Goal: Task Accomplishment & Management: Complete application form

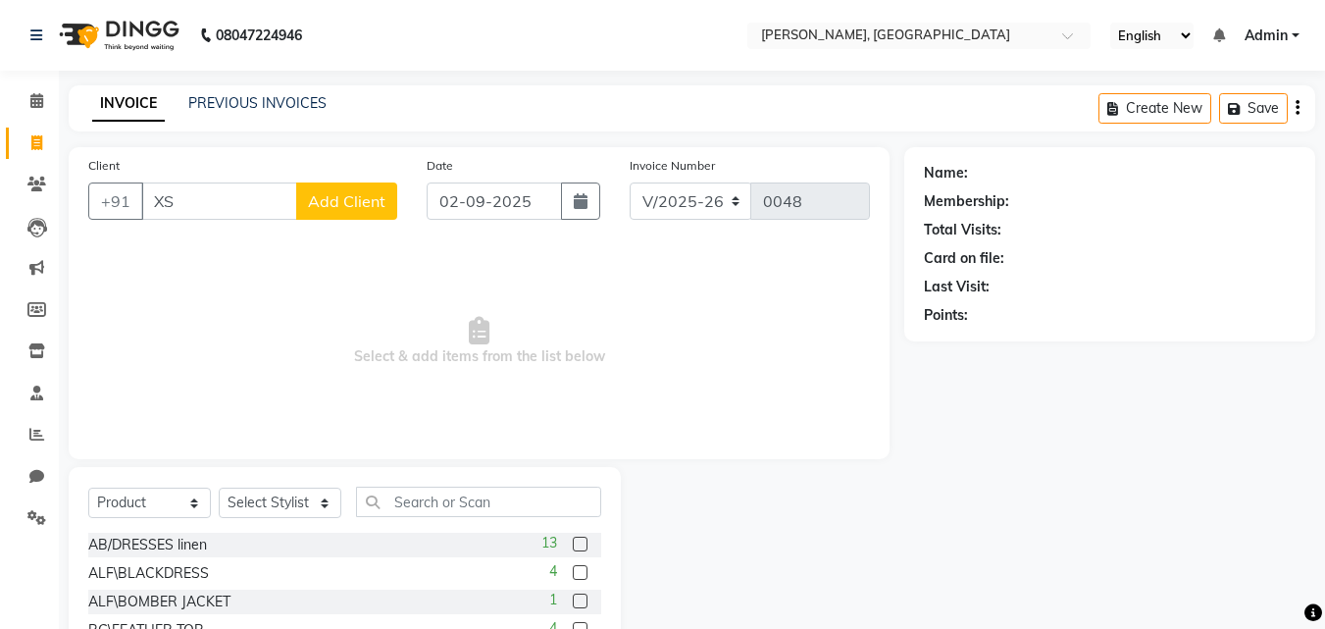
select select "7874"
select select "product"
click at [280, 195] on input "XS" at bounding box center [219, 200] width 156 height 37
type input "X"
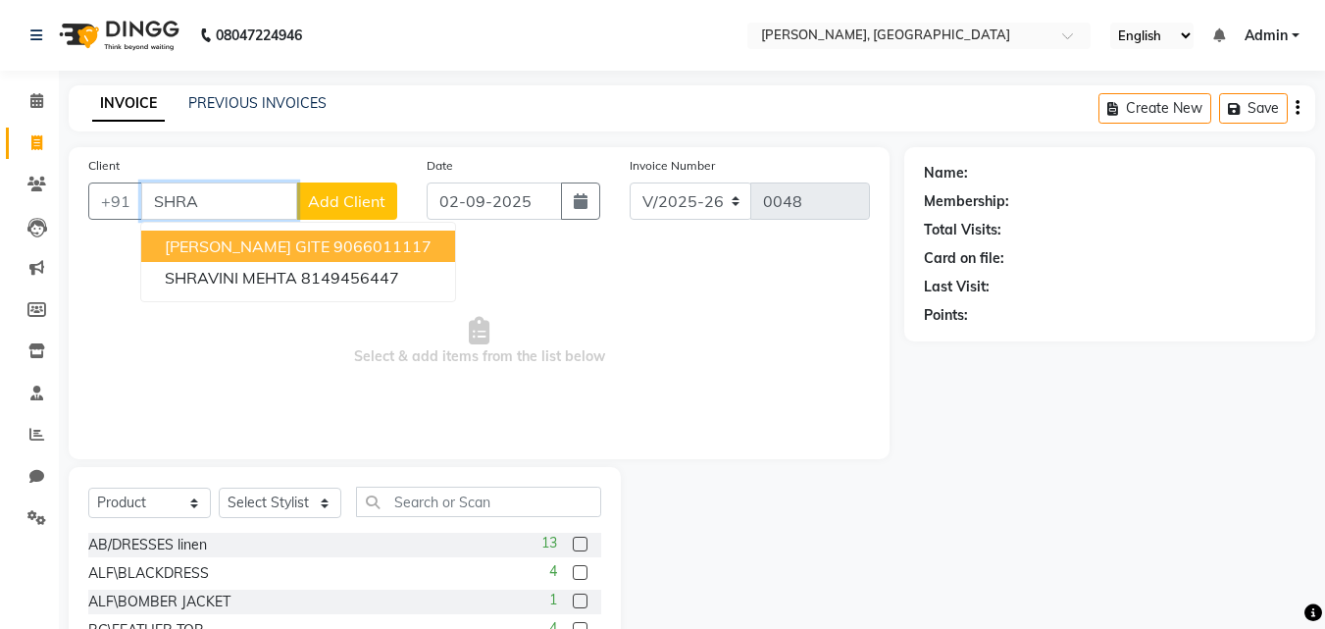
click at [263, 237] on span "[PERSON_NAME] GITE" at bounding box center [247, 246] width 165 height 20
type input "9066011117"
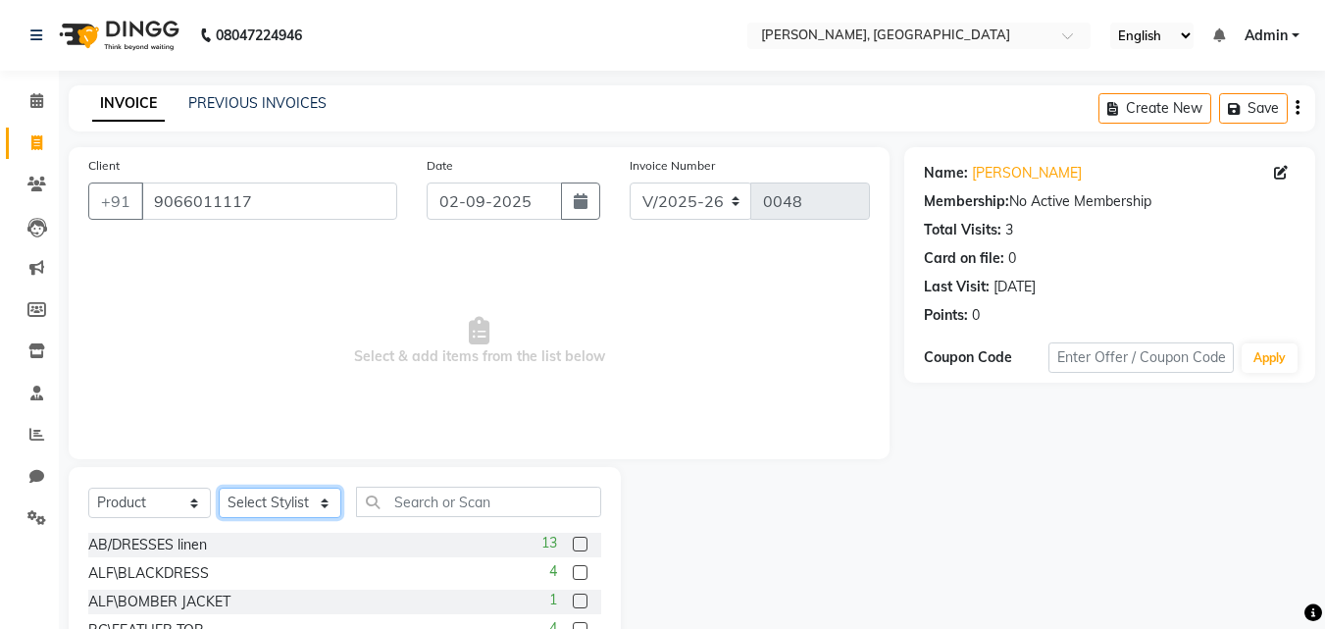
click at [308, 503] on select "Select Stylist [PERSON_NAME] [PERSON_NAME]" at bounding box center [280, 502] width 123 height 30
select select "71839"
click at [219, 487] on select "Select Stylist [PERSON_NAME] [PERSON_NAME]" at bounding box center [280, 502] width 123 height 30
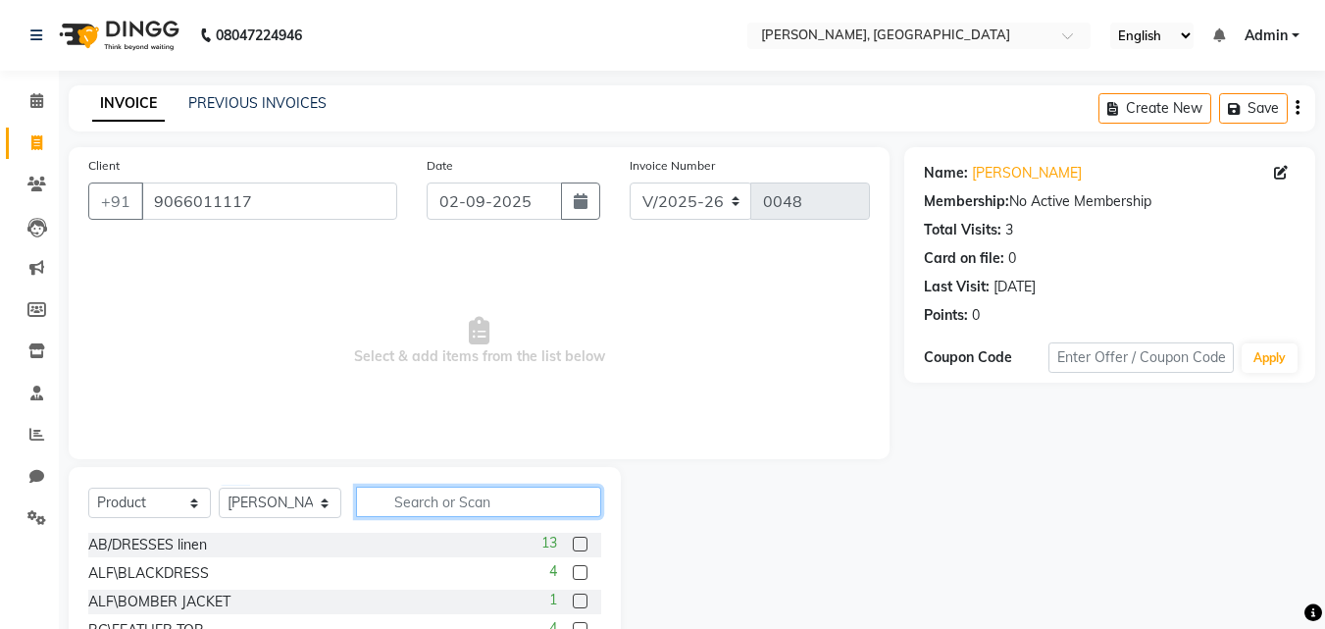
click at [418, 502] on input "text" at bounding box center [478, 501] width 245 height 30
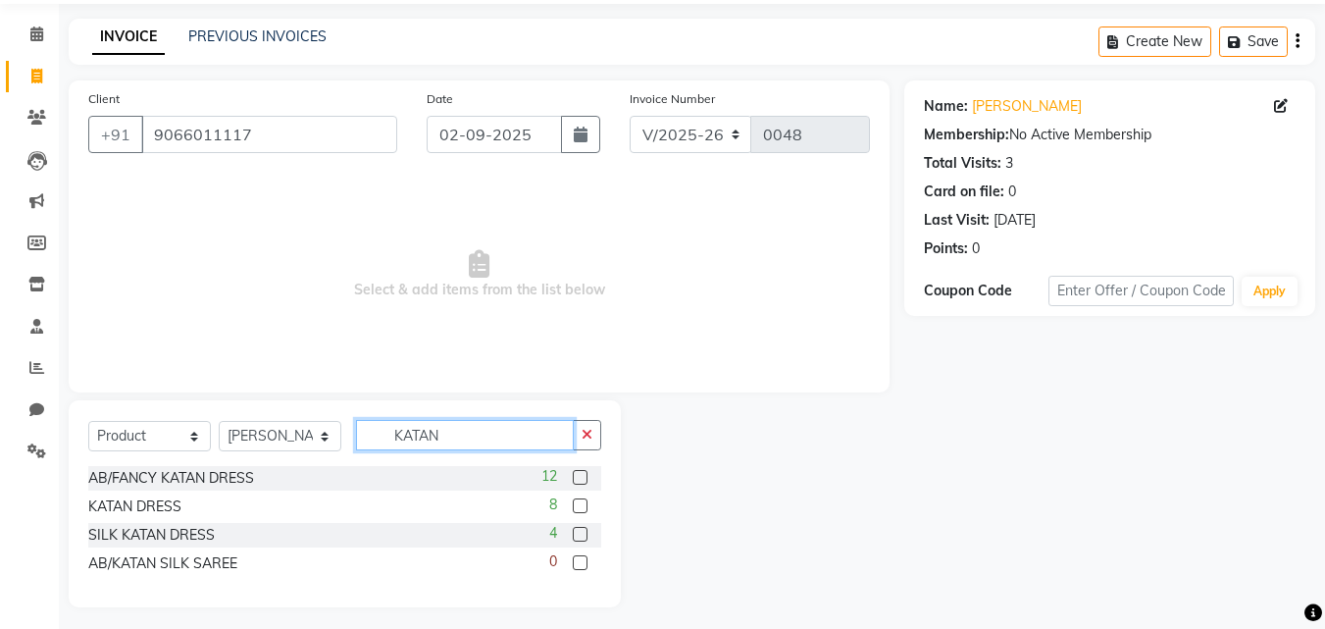
scroll to position [75, 0]
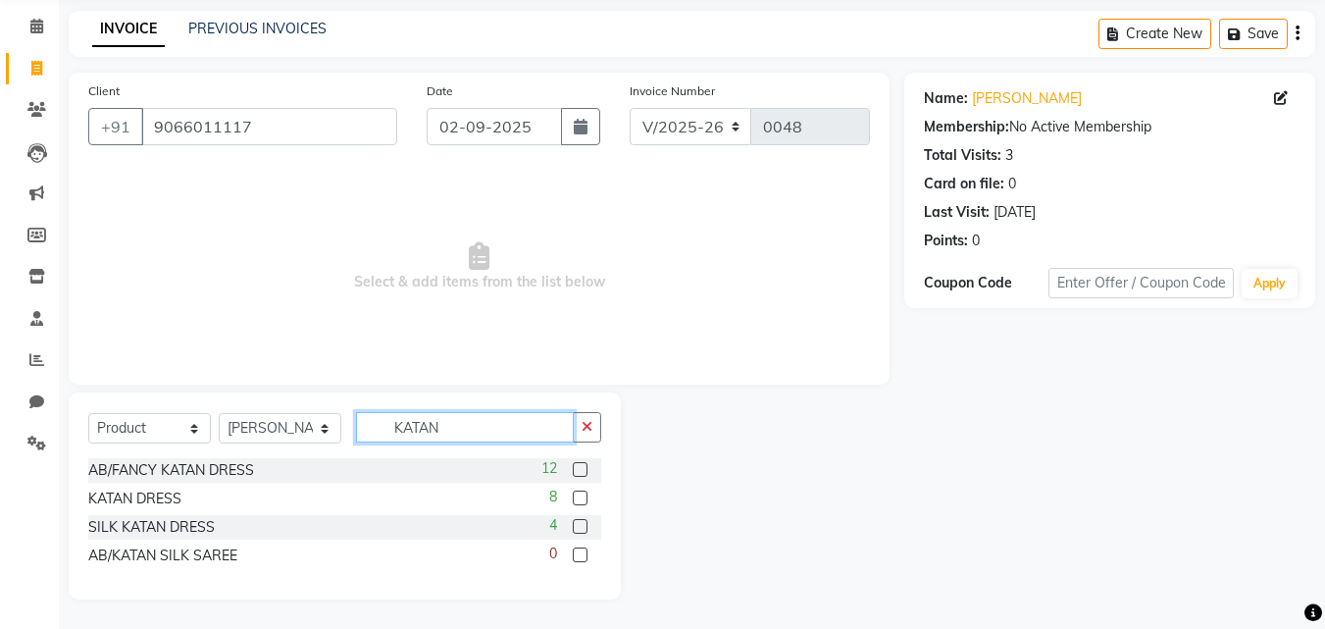
type input "KATAN"
click at [583, 522] on label at bounding box center [580, 526] width 15 height 15
click at [583, 522] on input "checkbox" at bounding box center [579, 527] width 13 height 13
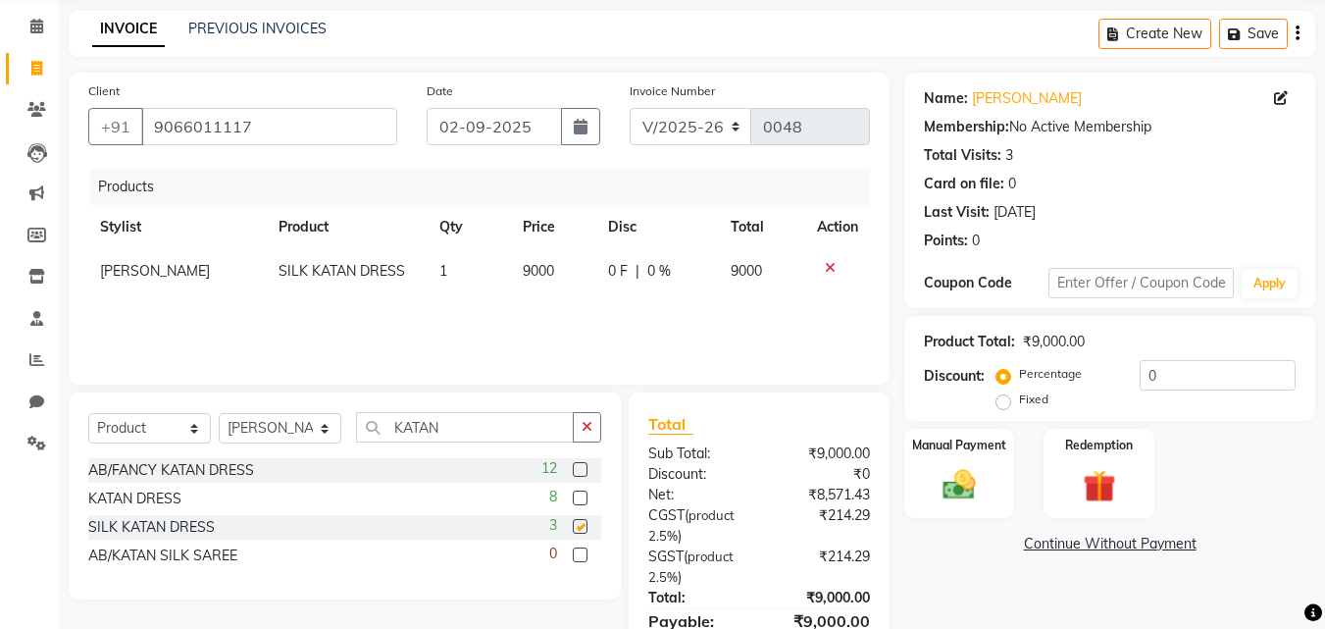
checkbox input "false"
click at [523, 269] on span "9000" at bounding box center [538, 271] width 31 height 18
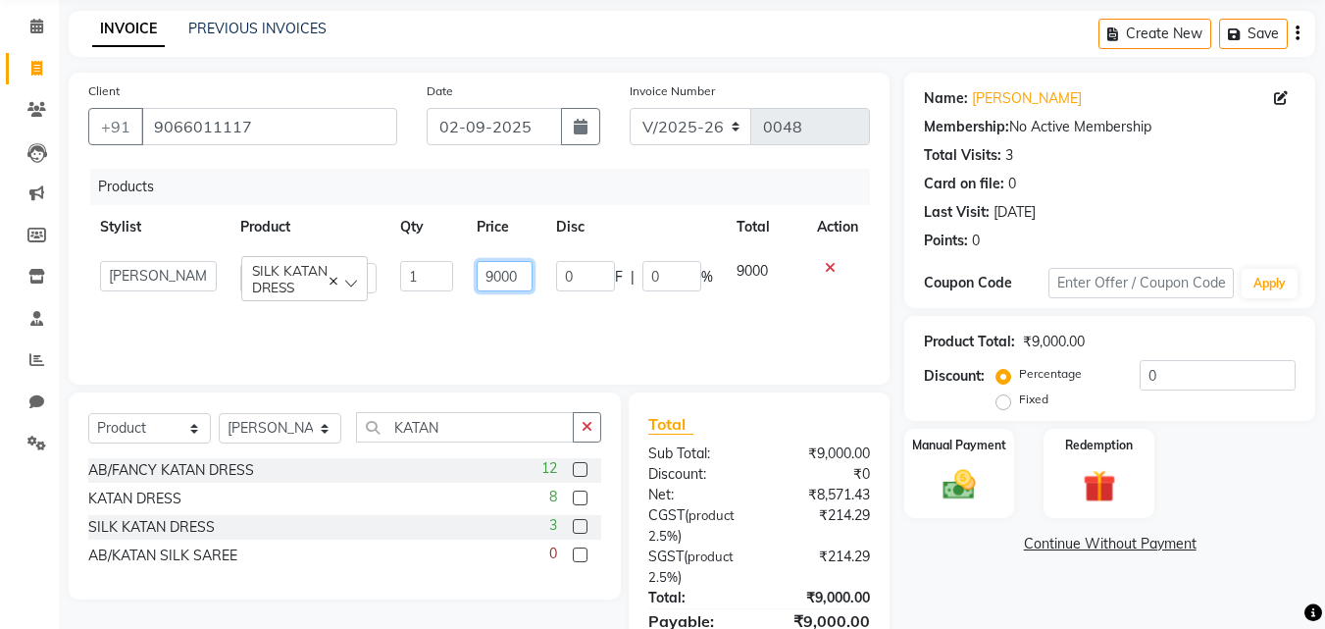
click at [493, 274] on input "9000" at bounding box center [505, 276] width 57 height 30
type input "10000"
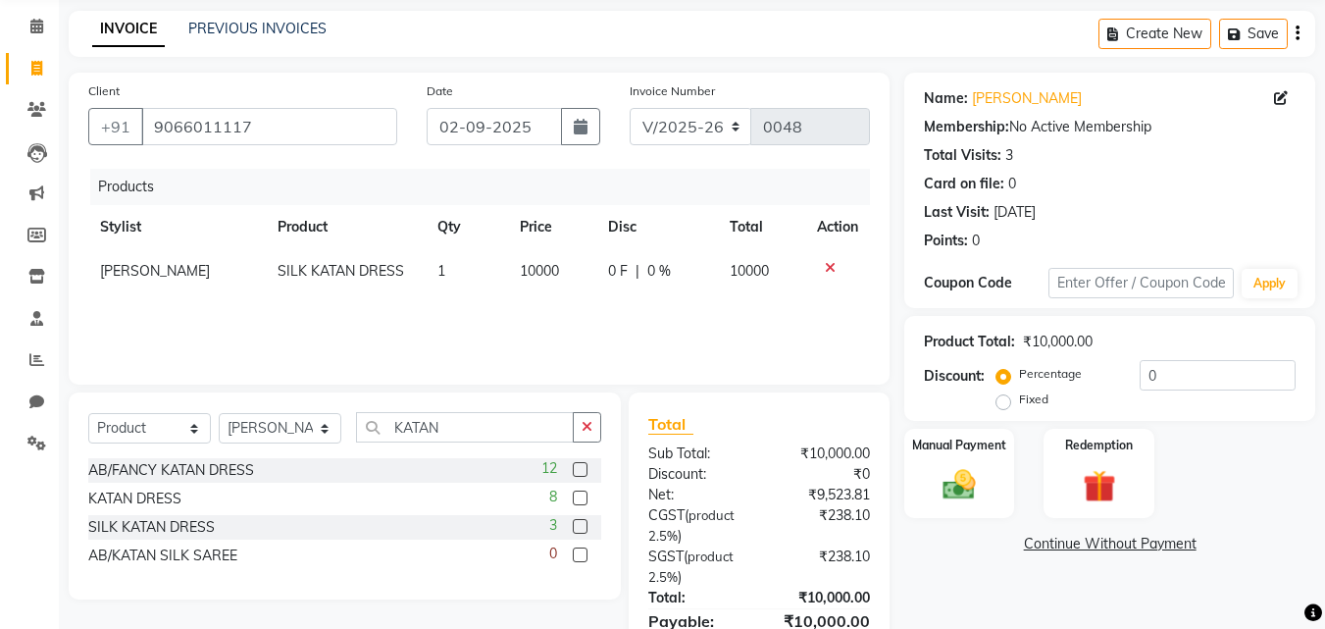
click at [502, 337] on div "Products Stylist Product Qty Price Disc Total Action [PERSON_NAME] KATAN DRESS …" at bounding box center [479, 267] width 782 height 196
click at [540, 315] on div "Products Stylist Product Qty Price Disc Total Action [PERSON_NAME] KATAN DRESS …" at bounding box center [479, 267] width 782 height 196
click at [541, 424] on input "KATAN" at bounding box center [465, 427] width 218 height 30
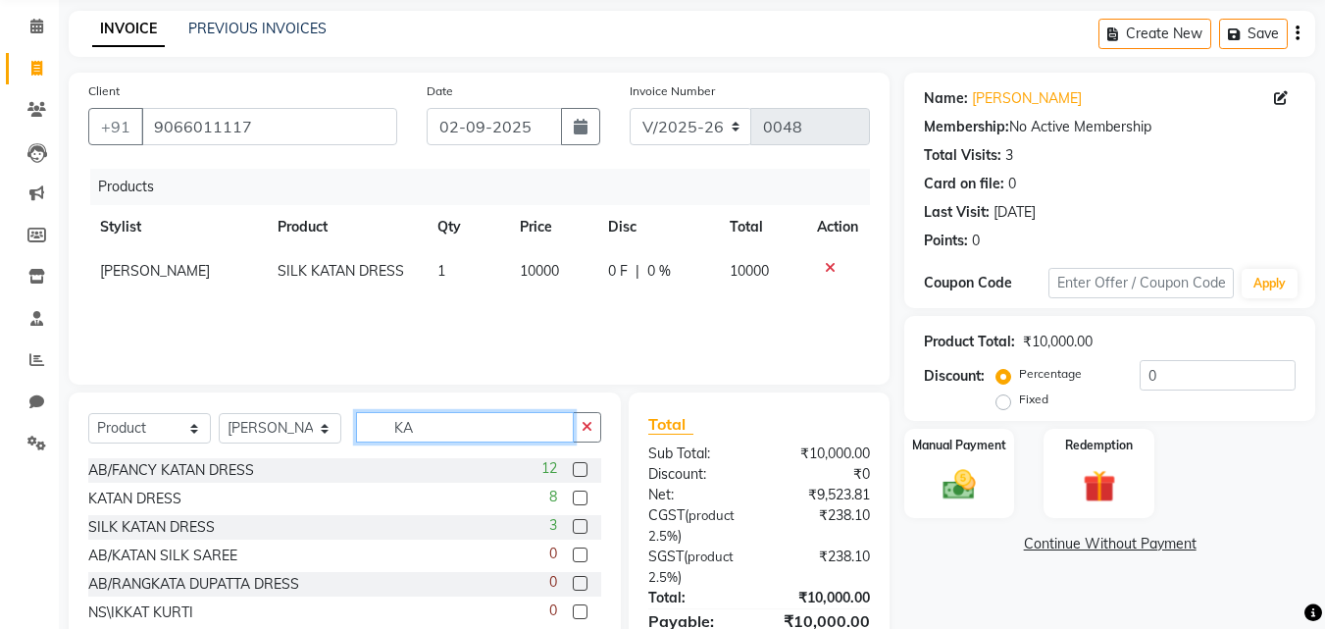
type input "K"
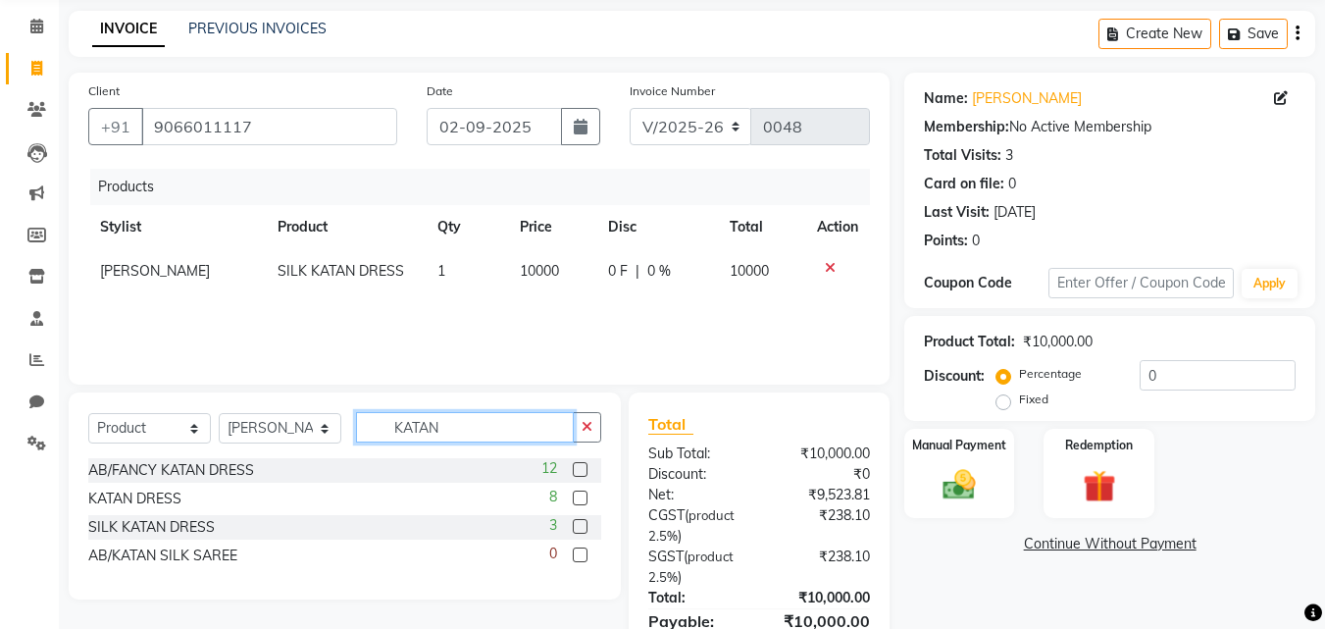
type input "KATAN"
click at [584, 503] on label at bounding box center [580, 497] width 15 height 15
click at [584, 503] on input "checkbox" at bounding box center [579, 498] width 13 height 13
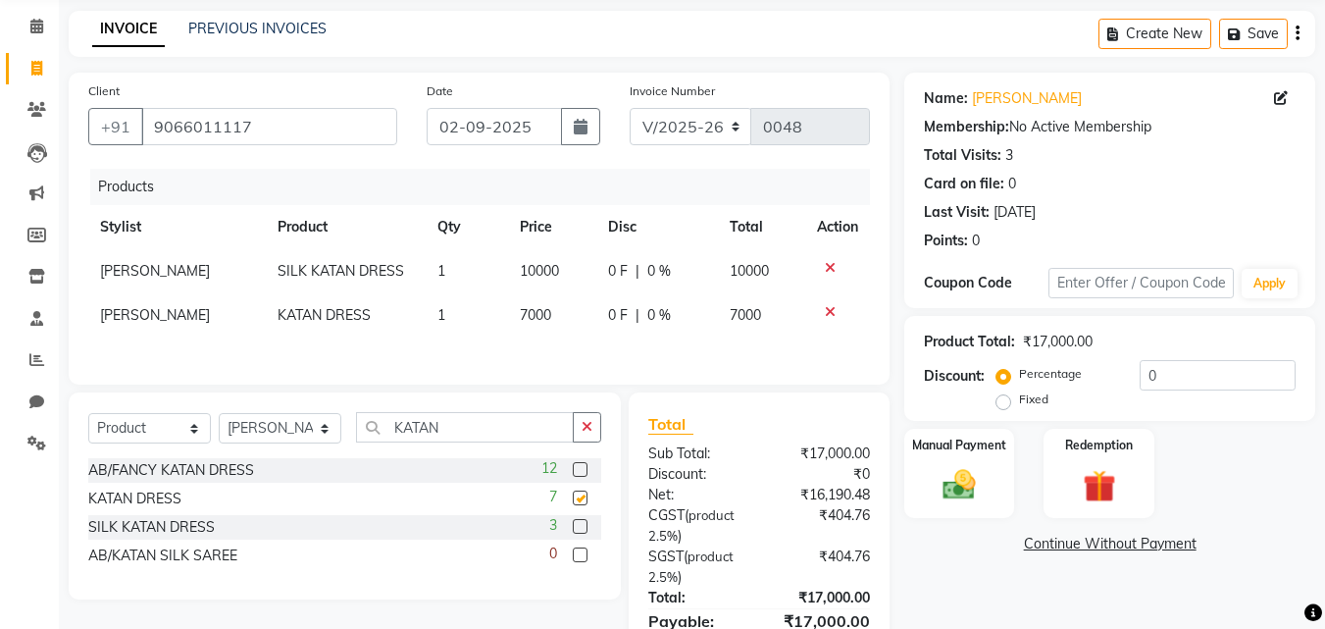
checkbox input "false"
click at [529, 434] on input "KATAN" at bounding box center [465, 427] width 218 height 30
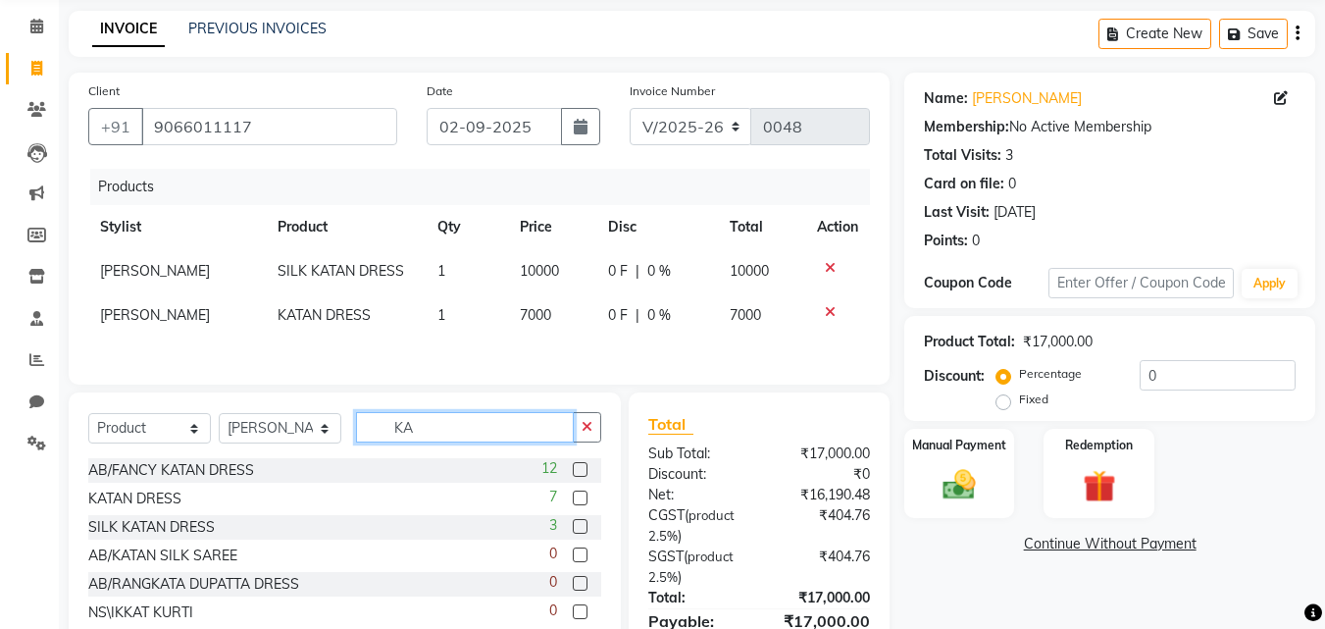
type input "K"
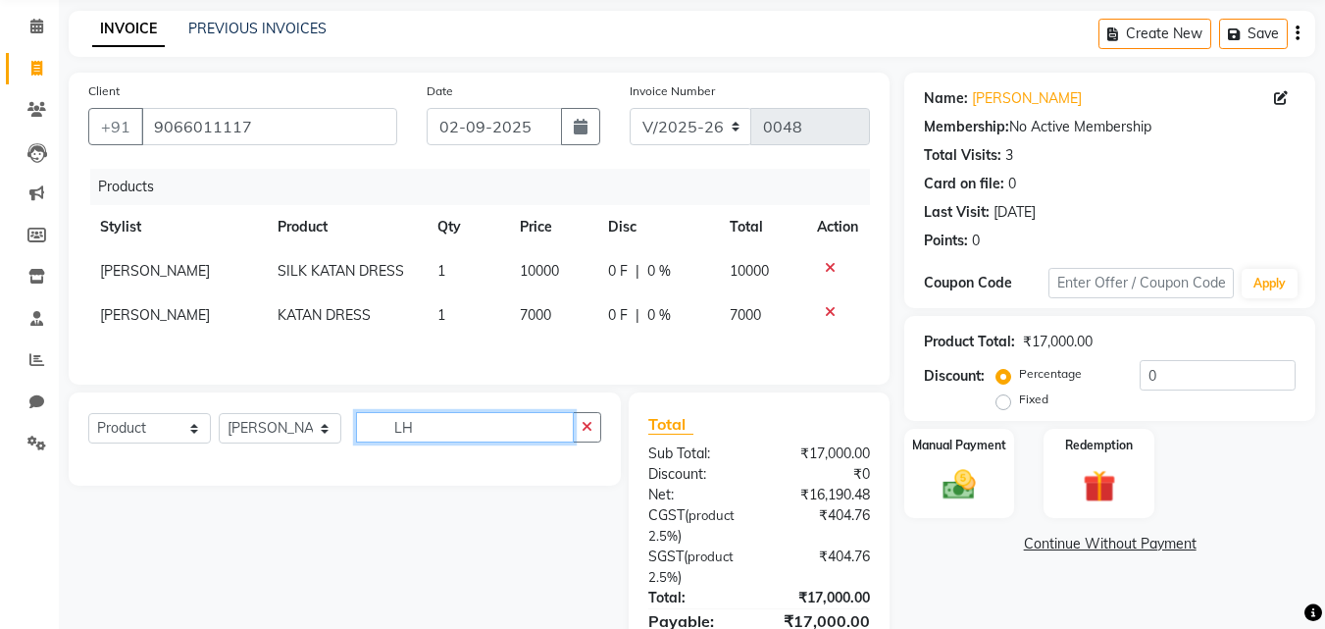
type input "L"
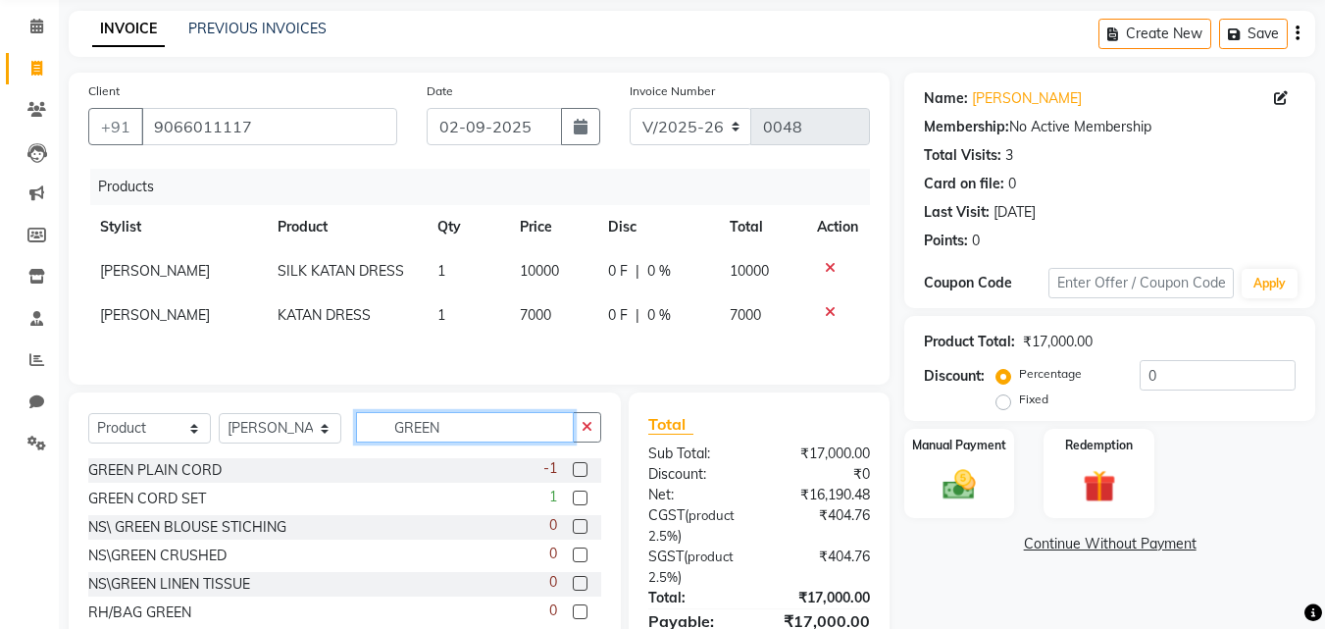
click at [509, 435] on input "GREEN" at bounding box center [465, 427] width 218 height 30
type input "G"
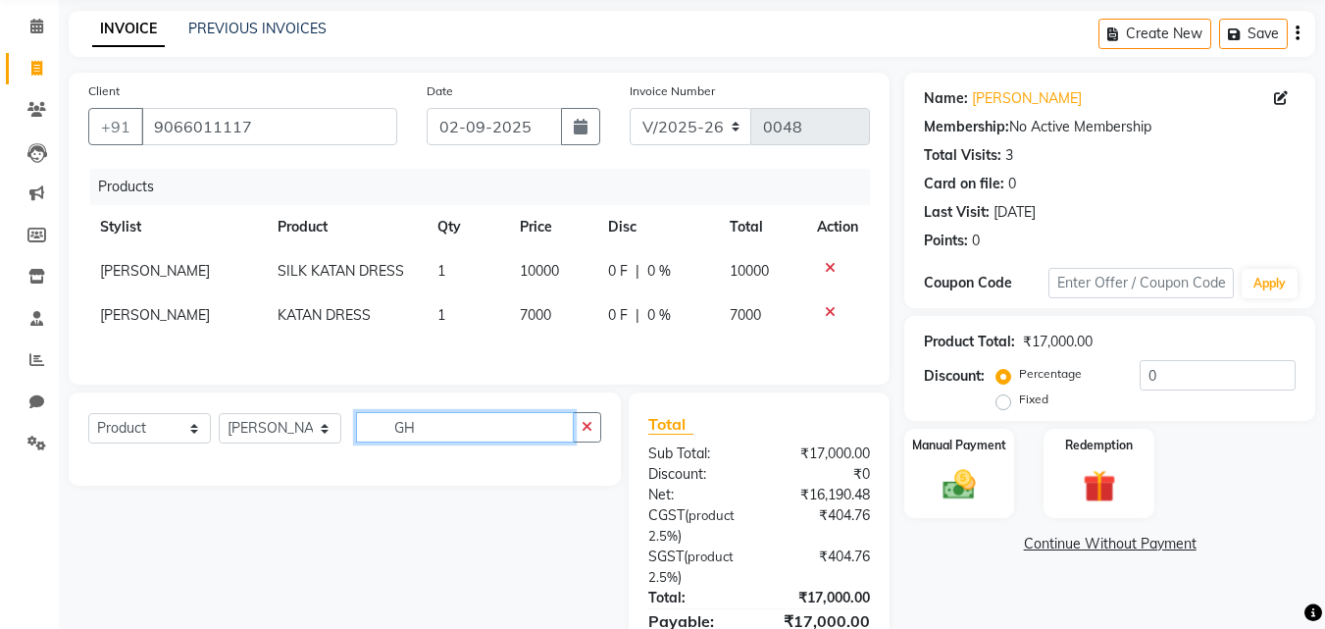
type input "G"
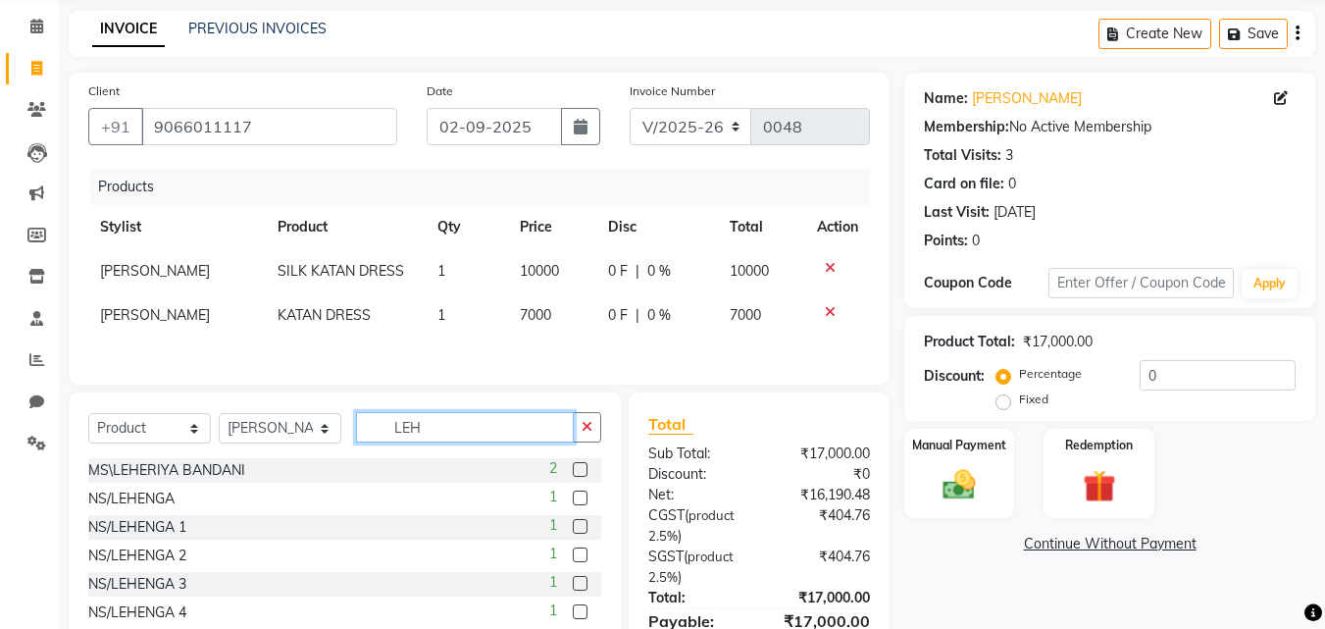
type input "LEH"
click at [573, 505] on label at bounding box center [580, 497] width 15 height 15
click at [573, 505] on input "checkbox" at bounding box center [579, 498] width 13 height 13
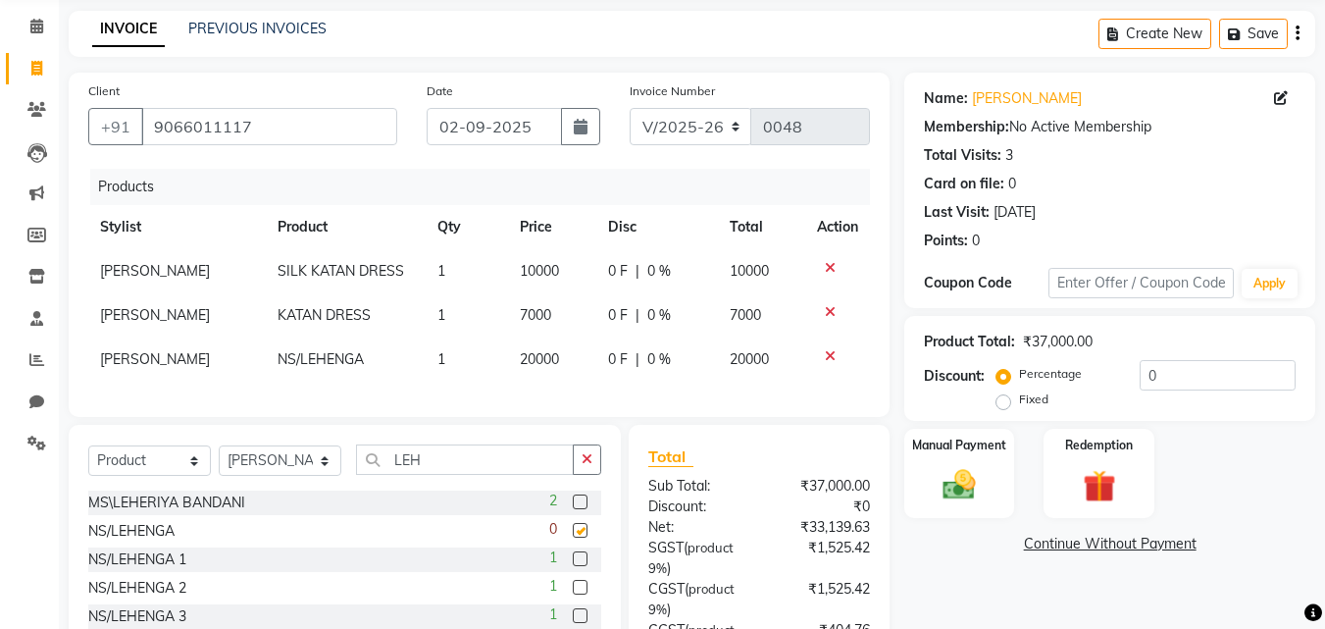
checkbox input "false"
click at [530, 356] on span "20000" at bounding box center [539, 359] width 39 height 18
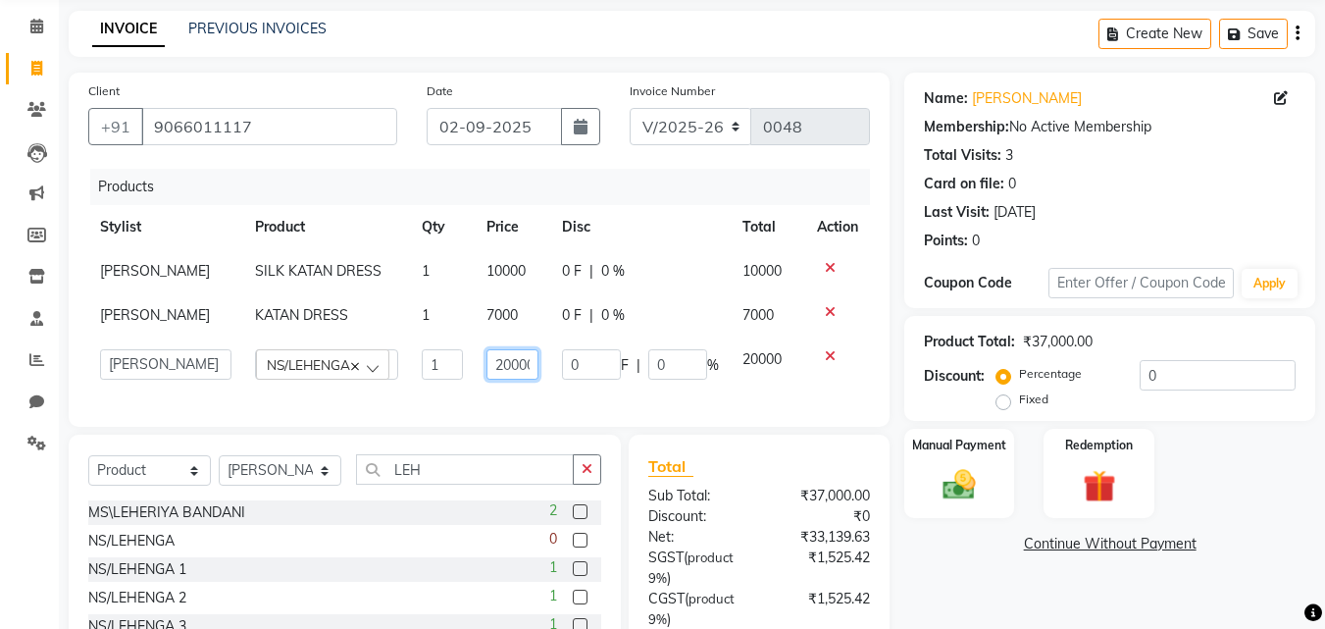
click at [499, 366] on input "20000" at bounding box center [512, 364] width 52 height 30
type input "25000"
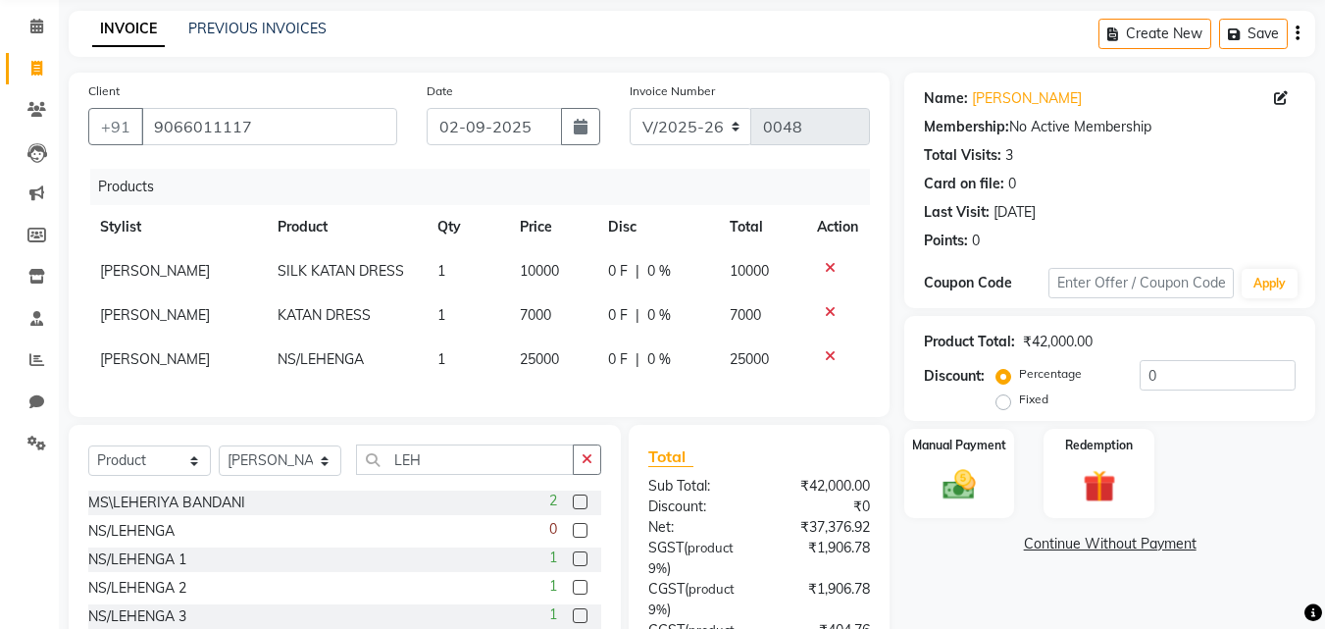
click at [516, 397] on div "Products Stylist Product Qty Price Disc Total Action [PERSON_NAME] KATAN DRESS …" at bounding box center [479, 283] width 782 height 229
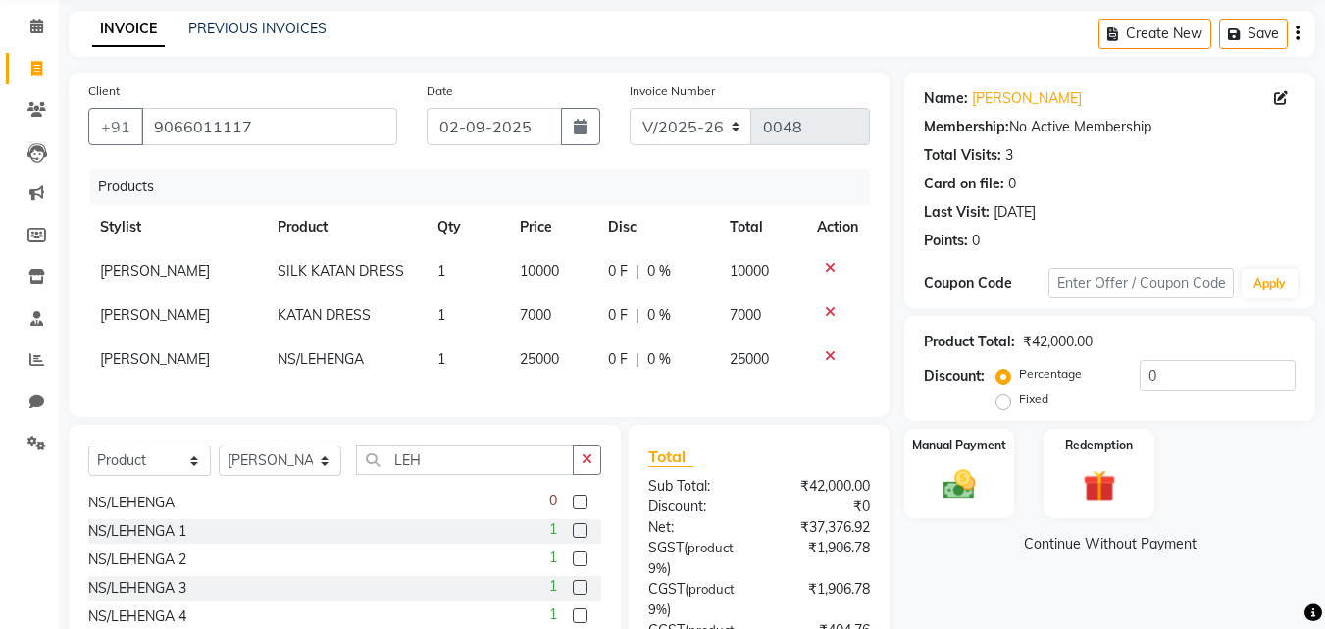
scroll to position [31, 0]
click at [1099, 545] on link "Continue Without Payment" at bounding box center [1109, 544] width 403 height 21
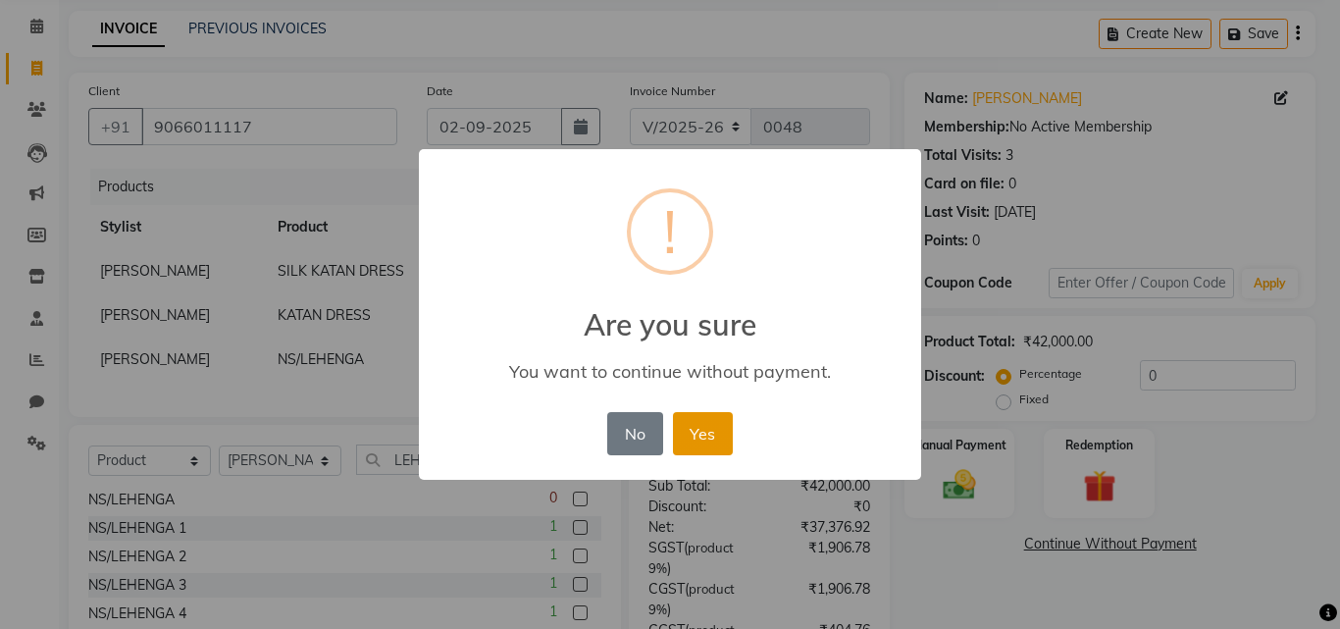
click at [713, 430] on button "Yes" at bounding box center [703, 433] width 60 height 43
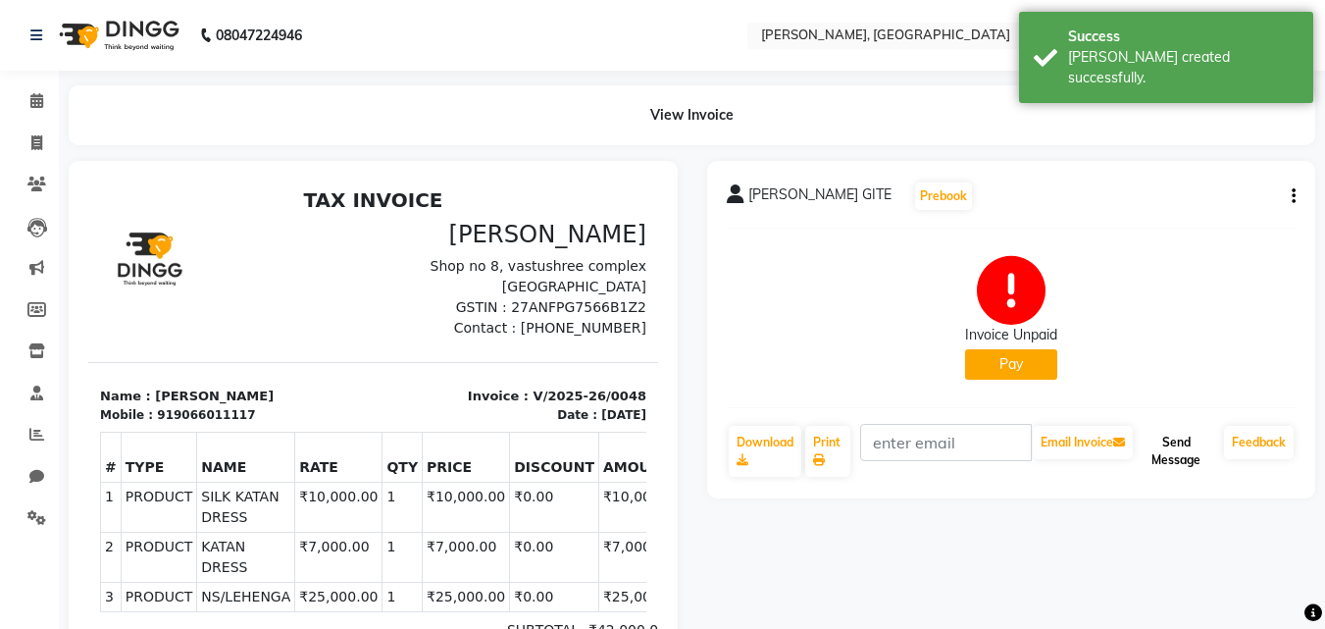
click at [1183, 443] on button "Send Message" at bounding box center [1176, 451] width 79 height 51
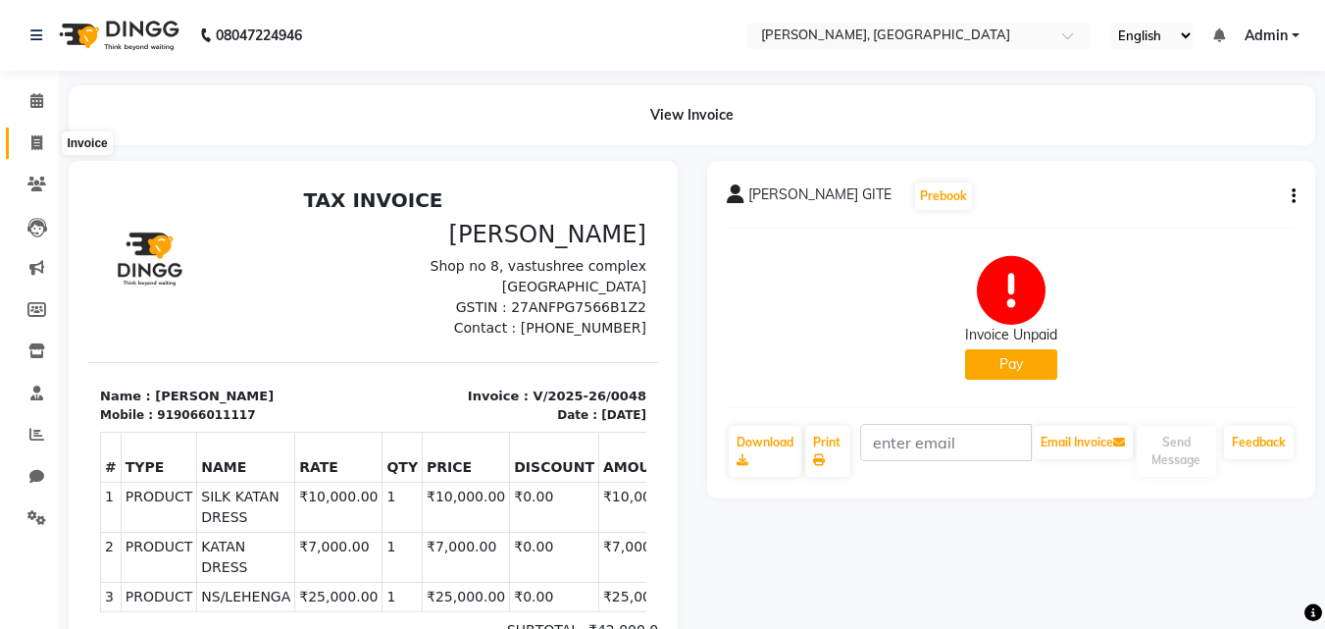
click at [37, 141] on icon at bounding box center [36, 142] width 11 height 15
select select "7874"
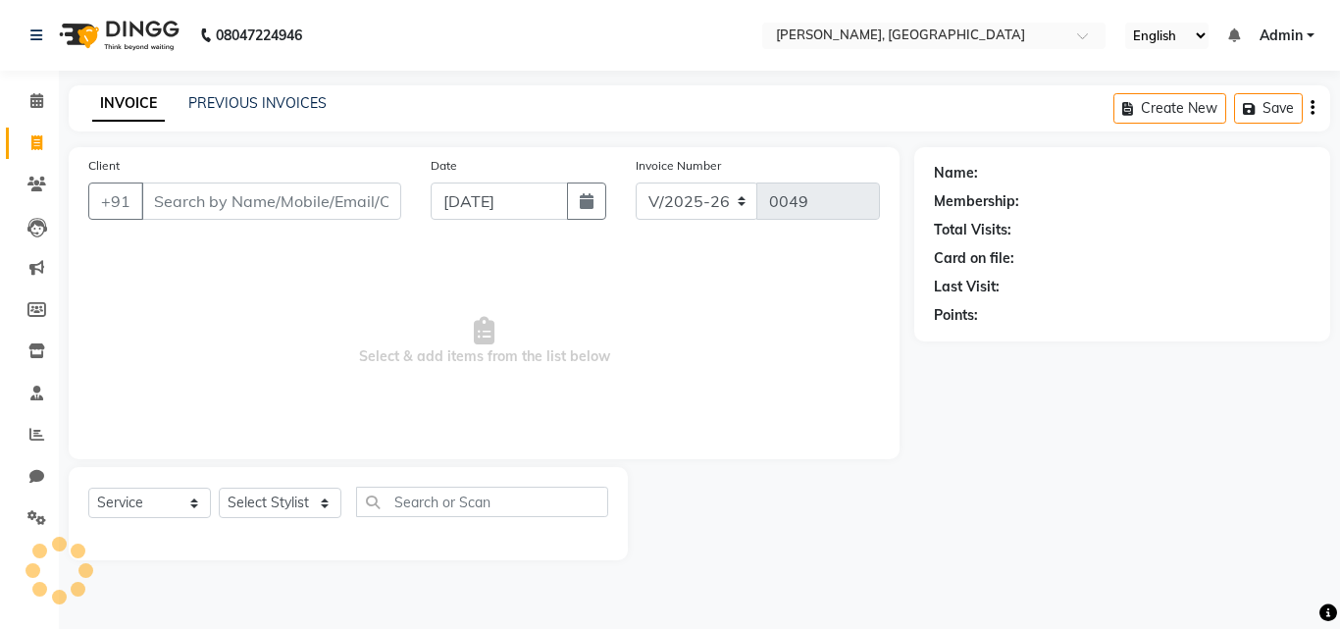
select select "product"
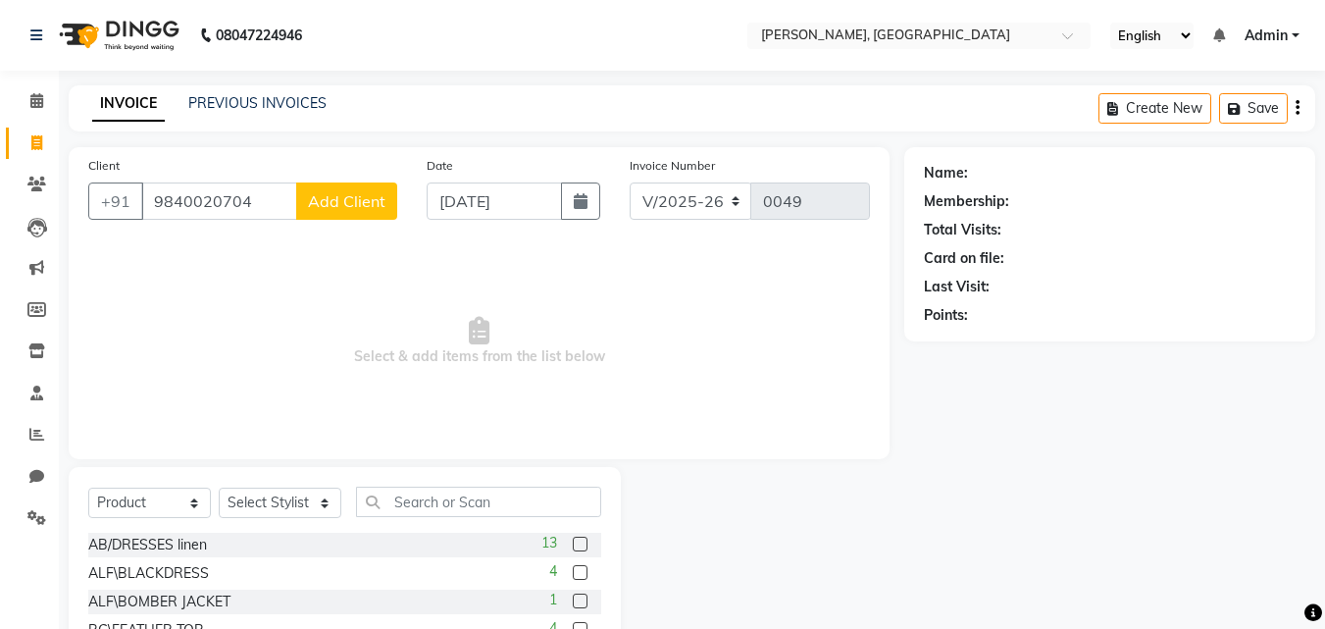
type input "9840020704"
click at [359, 212] on button "Add Client" at bounding box center [346, 200] width 101 height 37
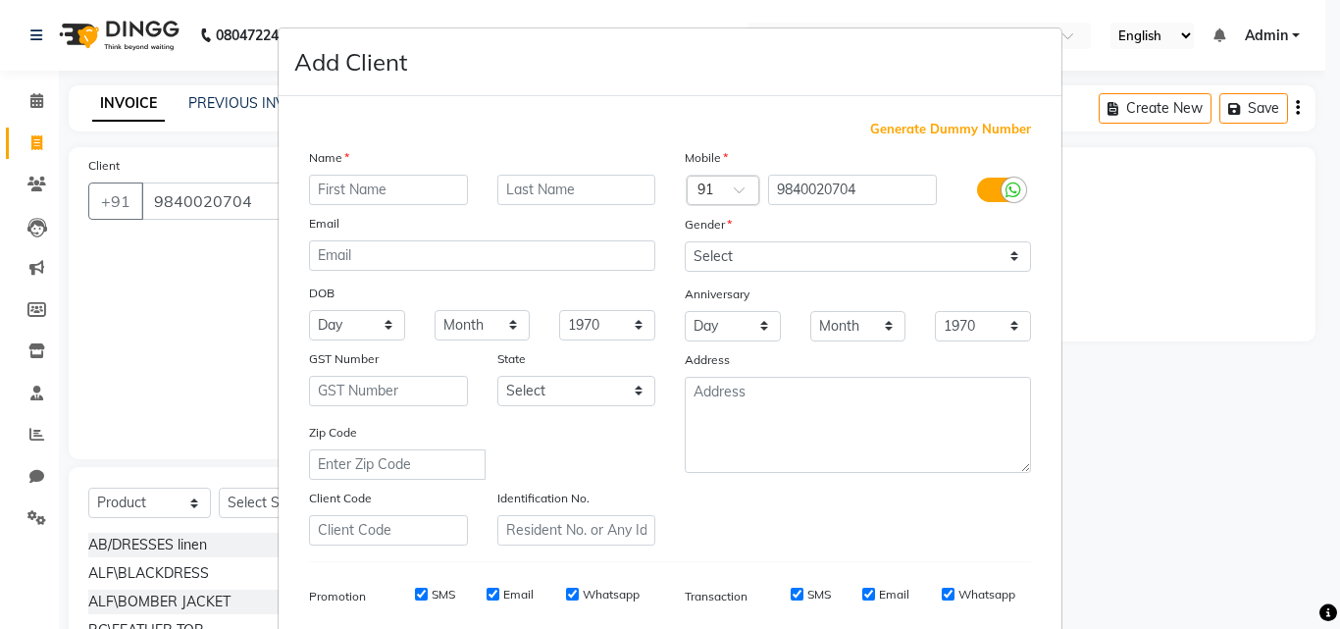
click at [414, 194] on input "text" at bounding box center [388, 190] width 159 height 30
type input "GIRISH"
click at [509, 197] on input "text" at bounding box center [576, 190] width 159 height 30
type input "[DEMOGRAPHIC_DATA]"
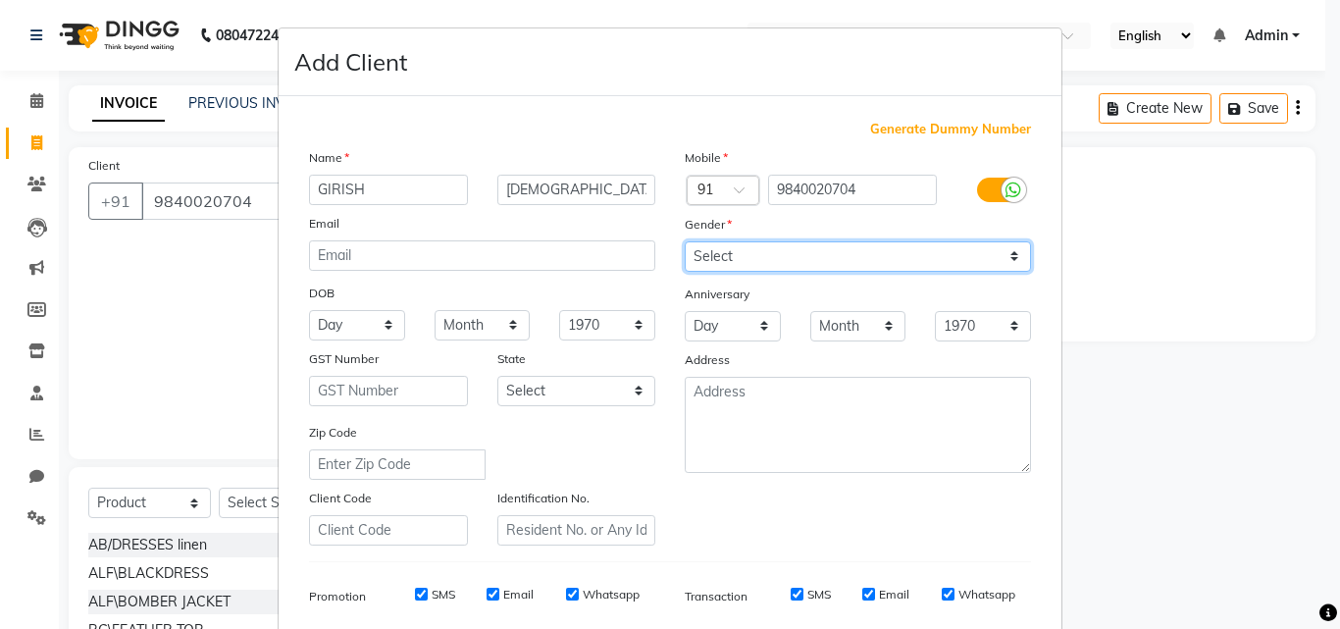
click at [825, 263] on select "Select [DEMOGRAPHIC_DATA] [DEMOGRAPHIC_DATA] Other Prefer Not To Say" at bounding box center [858, 256] width 346 height 30
select select "[DEMOGRAPHIC_DATA]"
click at [685, 241] on select "Select [DEMOGRAPHIC_DATA] [DEMOGRAPHIC_DATA] Other Prefer Not To Say" at bounding box center [858, 256] width 346 height 30
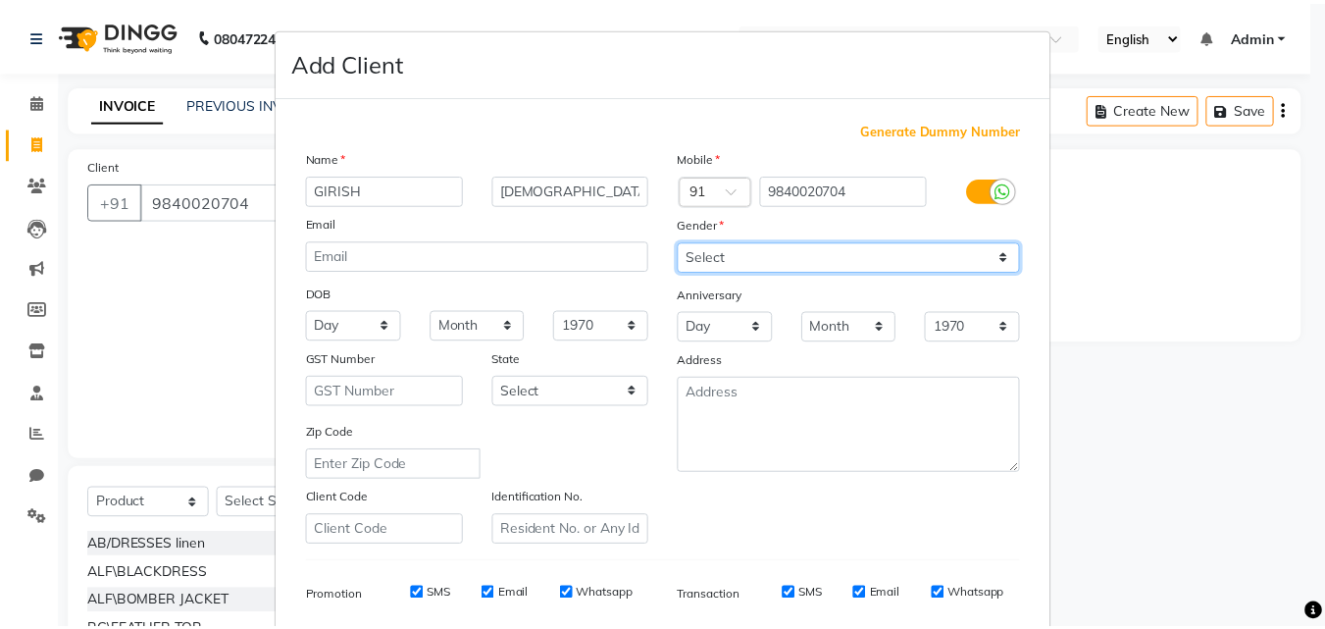
scroll to position [277, 0]
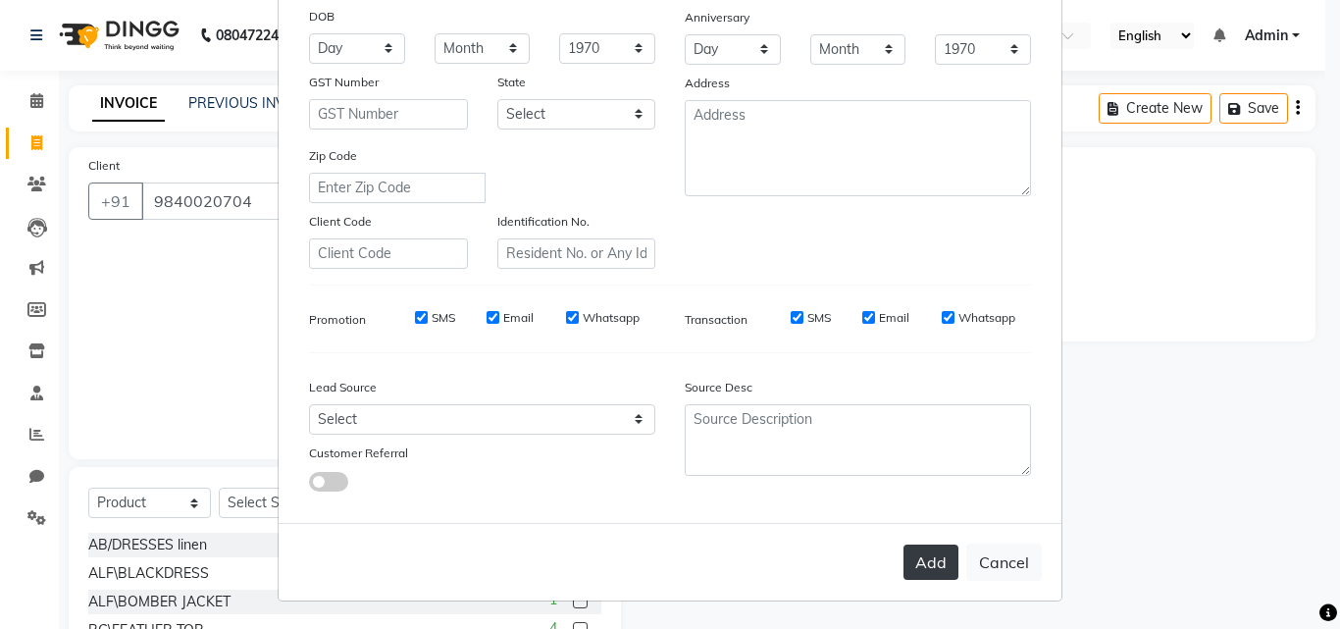
click at [922, 572] on button "Add" at bounding box center [930, 561] width 55 height 35
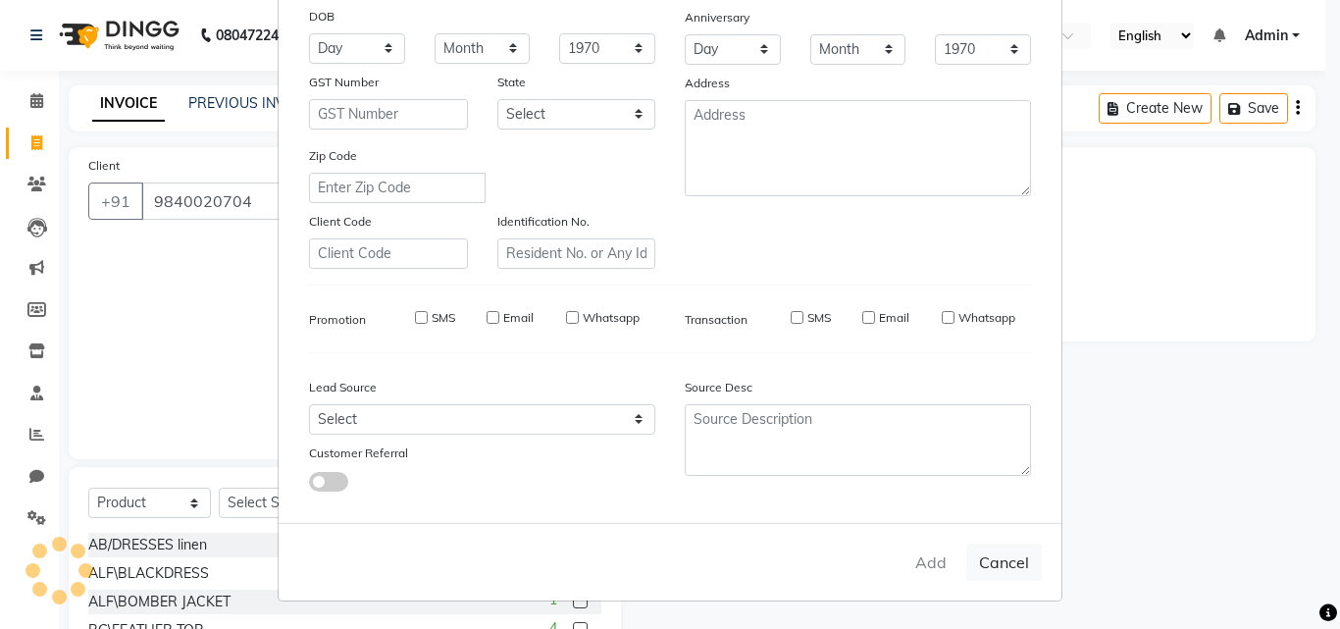
select select
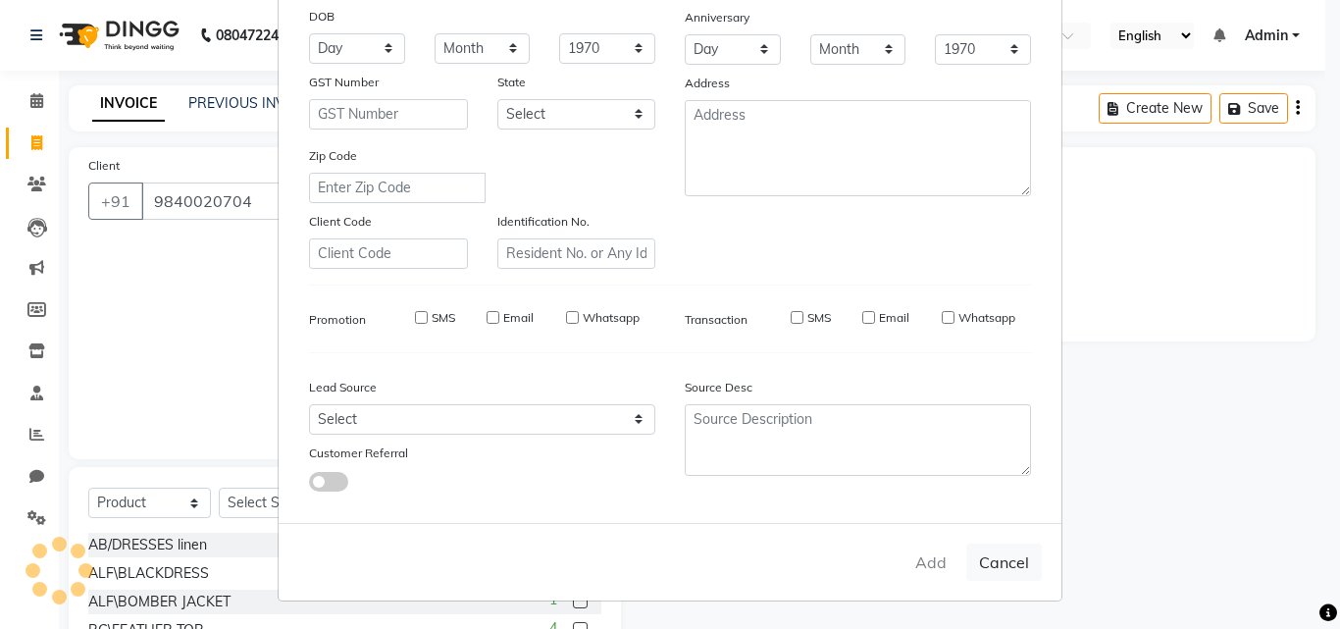
select select
checkbox input "false"
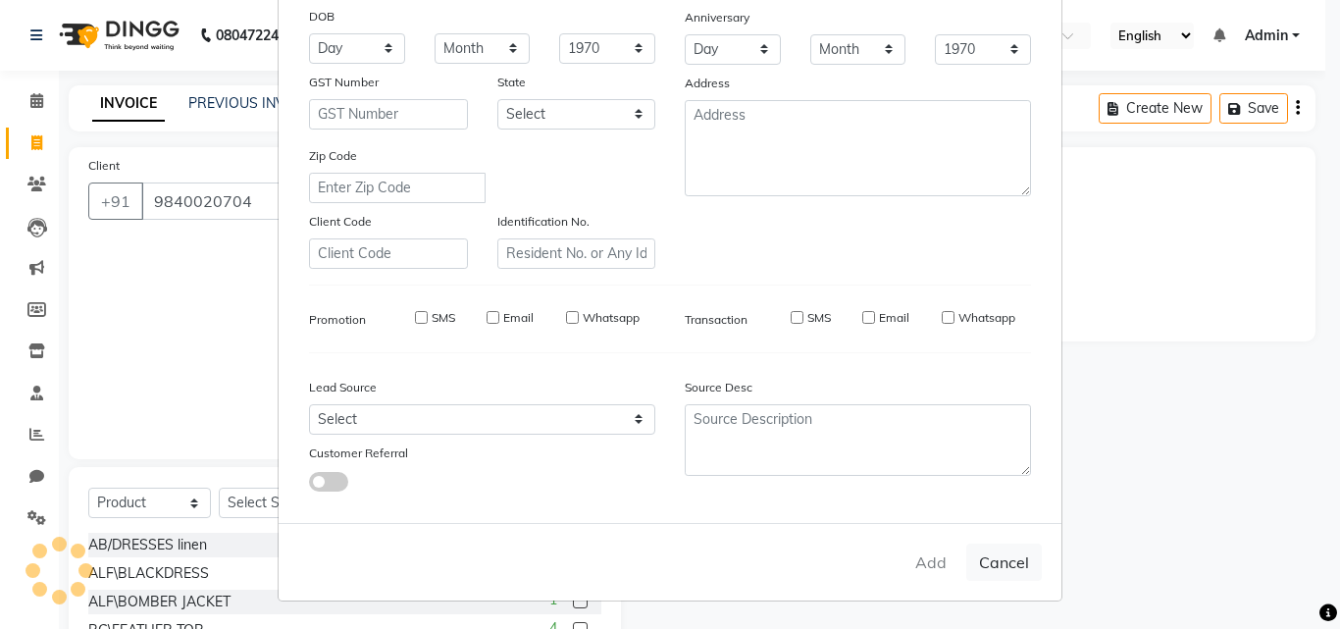
checkbox input "false"
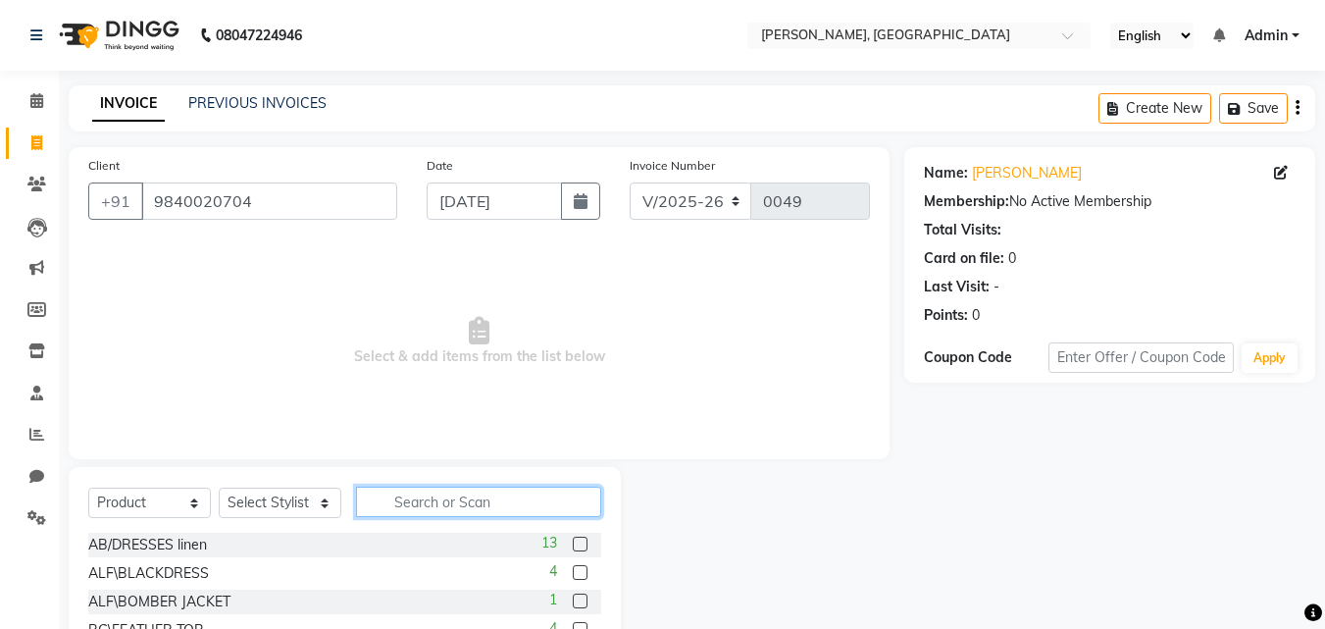
click at [443, 502] on input "text" at bounding box center [478, 501] width 245 height 30
type input "KATAN"
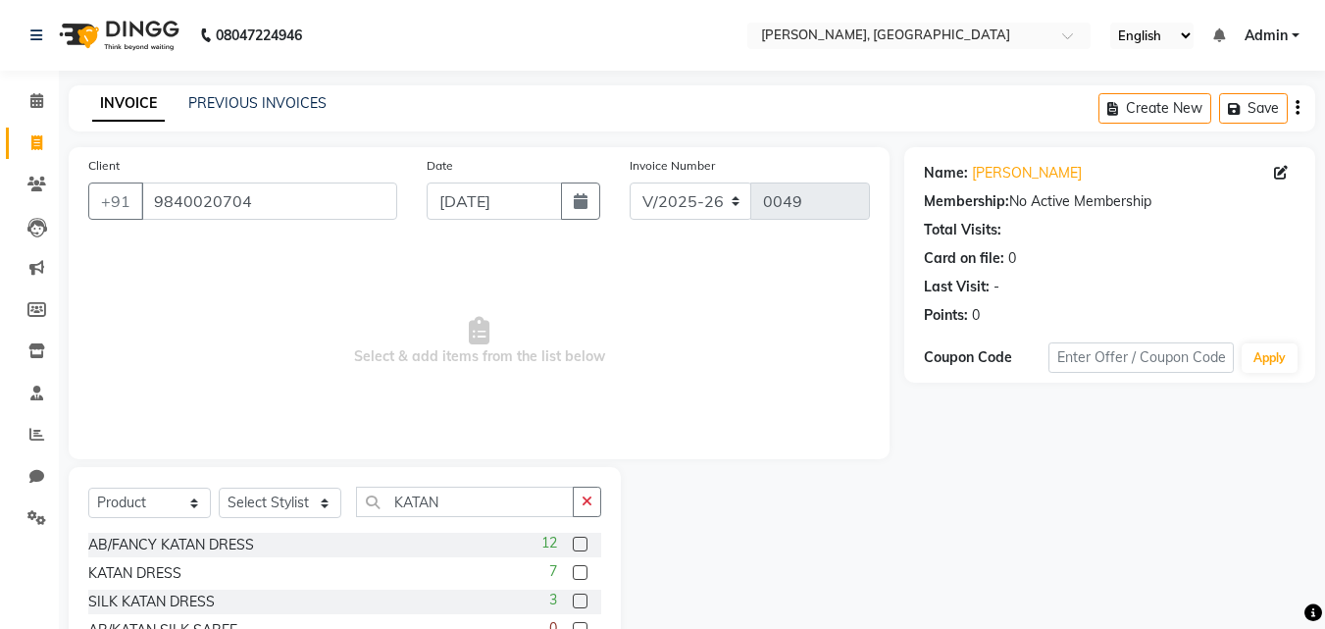
click at [574, 569] on label at bounding box center [580, 572] width 15 height 15
click at [574, 569] on input "checkbox" at bounding box center [579, 573] width 13 height 13
checkbox input "false"
click at [291, 498] on select "Select Stylist [PERSON_NAME] [PERSON_NAME]" at bounding box center [280, 502] width 123 height 30
select select "71840"
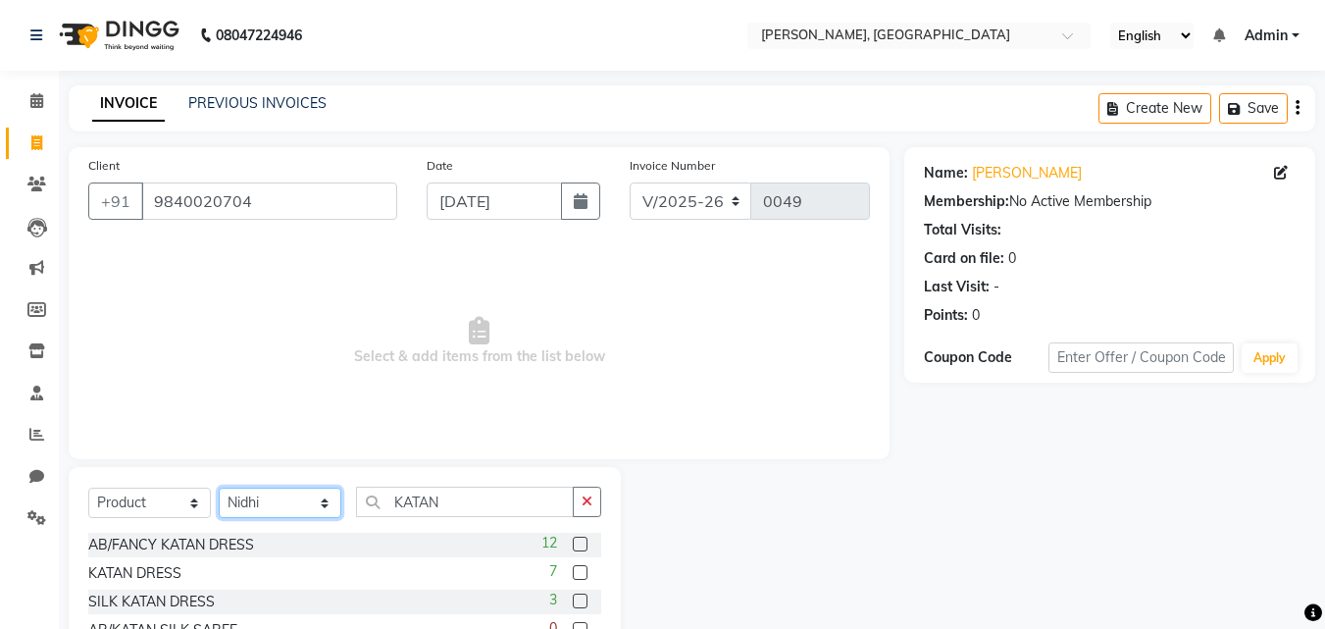
click at [219, 487] on select "Select Stylist [PERSON_NAME] [PERSON_NAME]" at bounding box center [280, 502] width 123 height 30
click at [292, 571] on div "KATAN DRESS 7" at bounding box center [344, 573] width 513 height 25
click at [580, 575] on label at bounding box center [580, 572] width 15 height 15
click at [580, 575] on input "checkbox" at bounding box center [579, 573] width 13 height 13
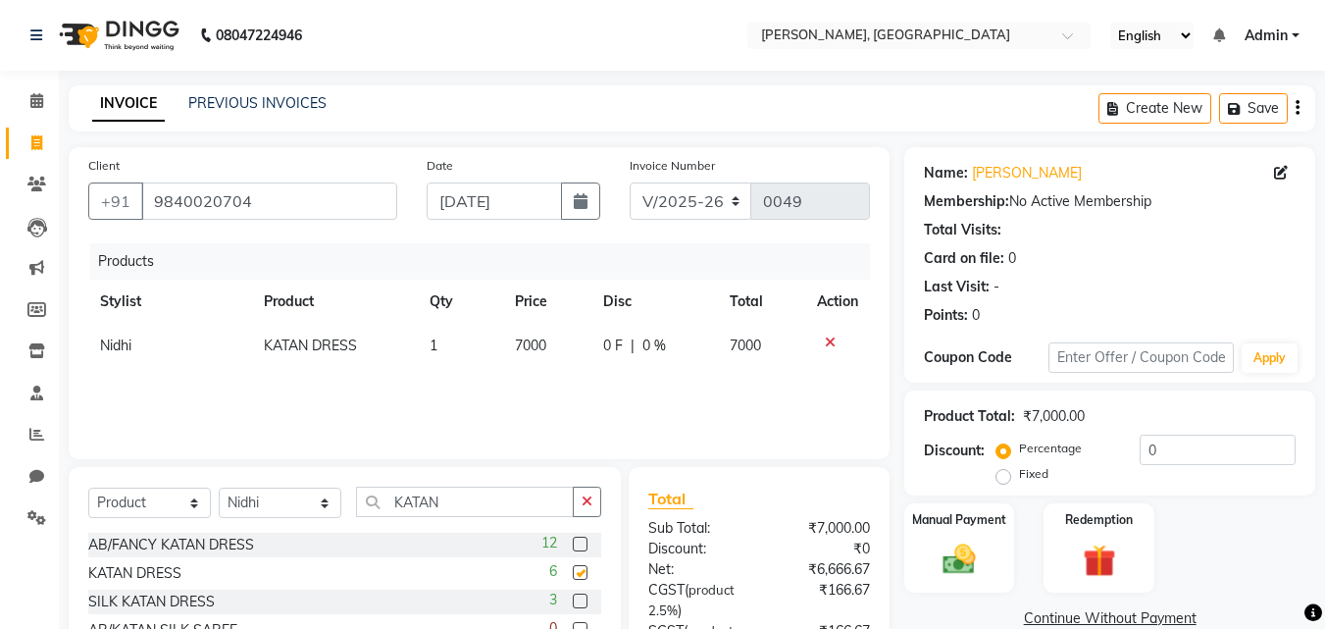
checkbox input "false"
click at [650, 346] on span "0 %" at bounding box center [654, 345] width 24 height 21
select select "71840"
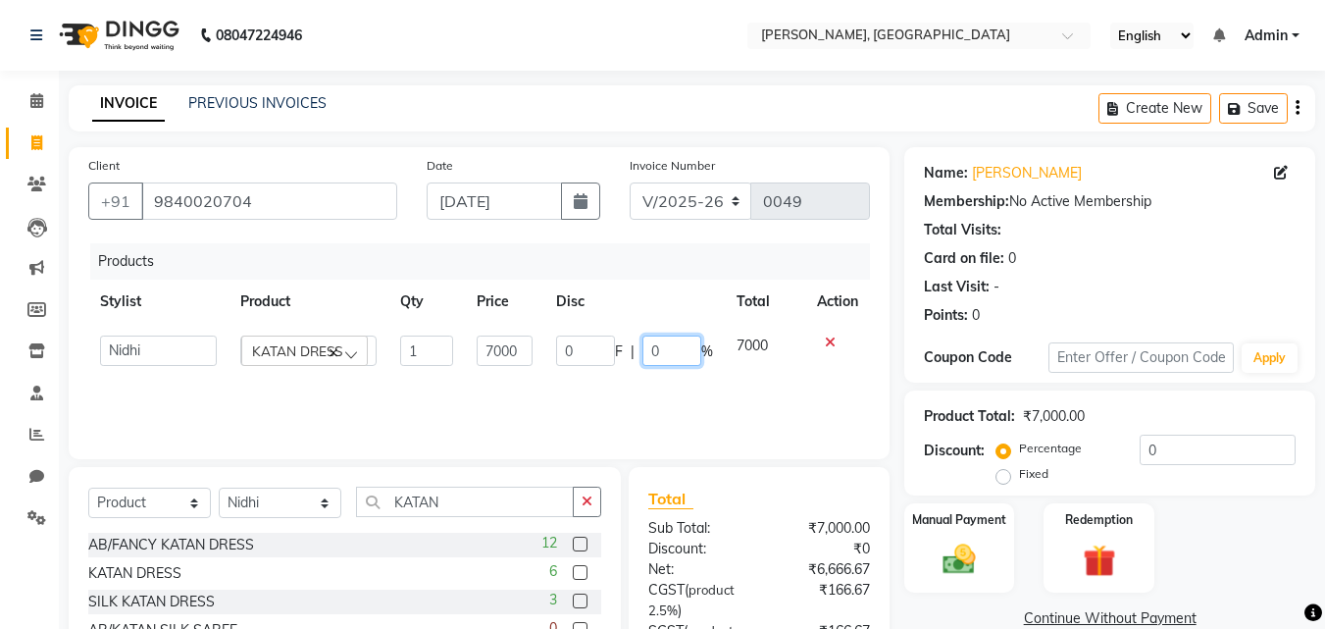
click at [661, 347] on input "0" at bounding box center [671, 350] width 59 height 30
type input "25"
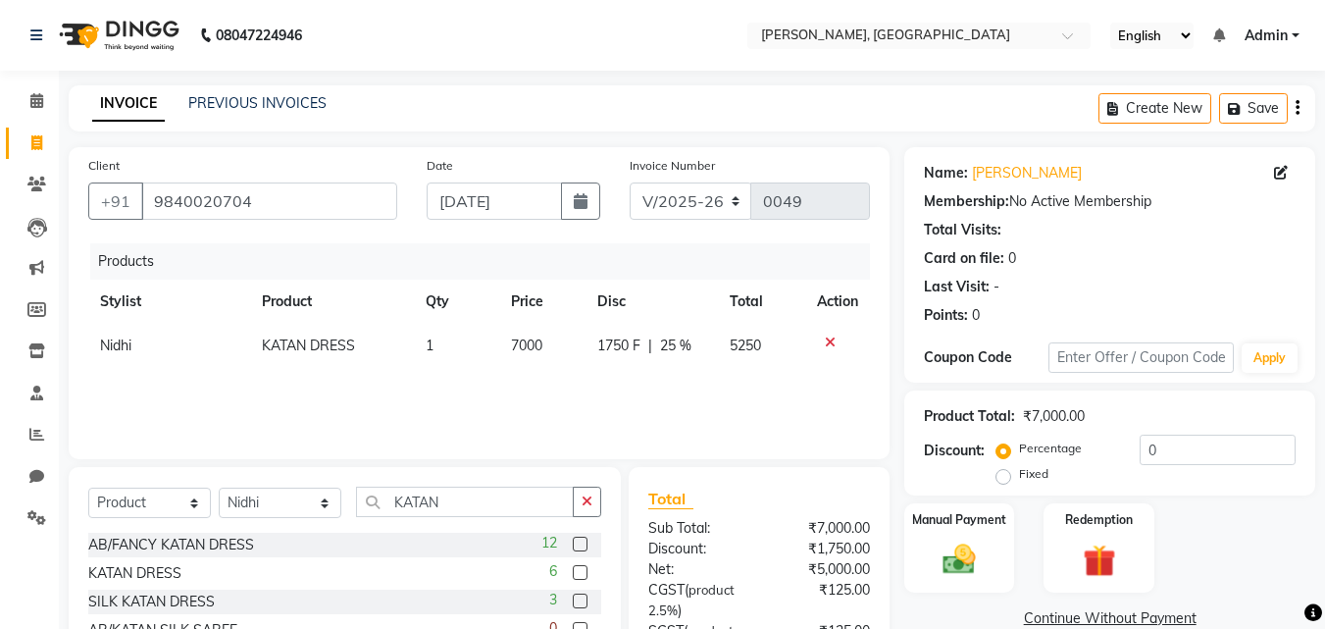
click at [670, 390] on div "Products Stylist Product Qty Price Disc Total Action [PERSON_NAME] DRESS 1 7000…" at bounding box center [479, 341] width 782 height 196
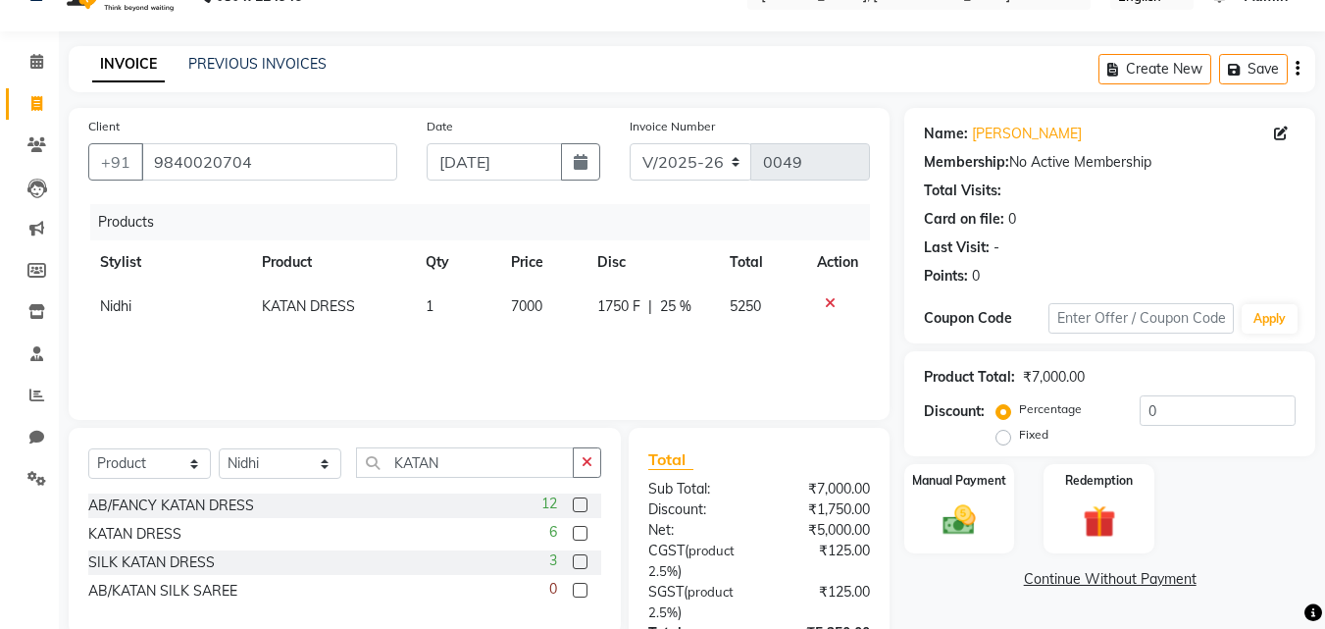
scroll to position [46, 0]
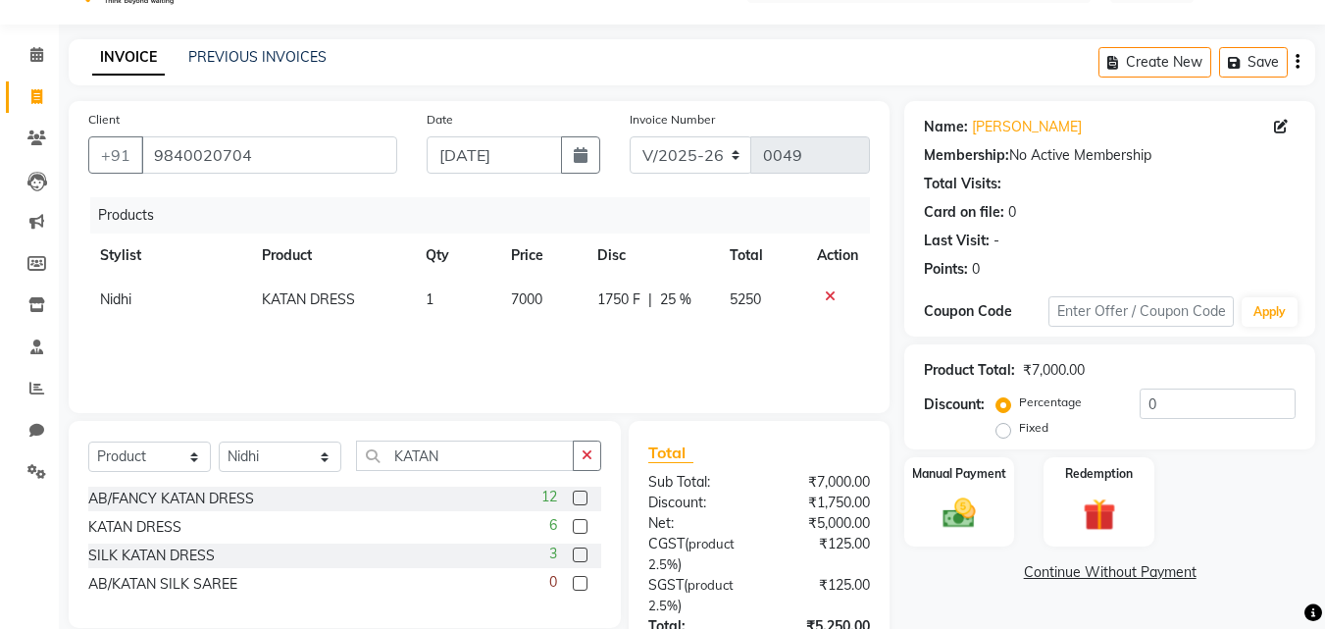
click at [1159, 573] on link "Continue Without Payment" at bounding box center [1109, 572] width 403 height 21
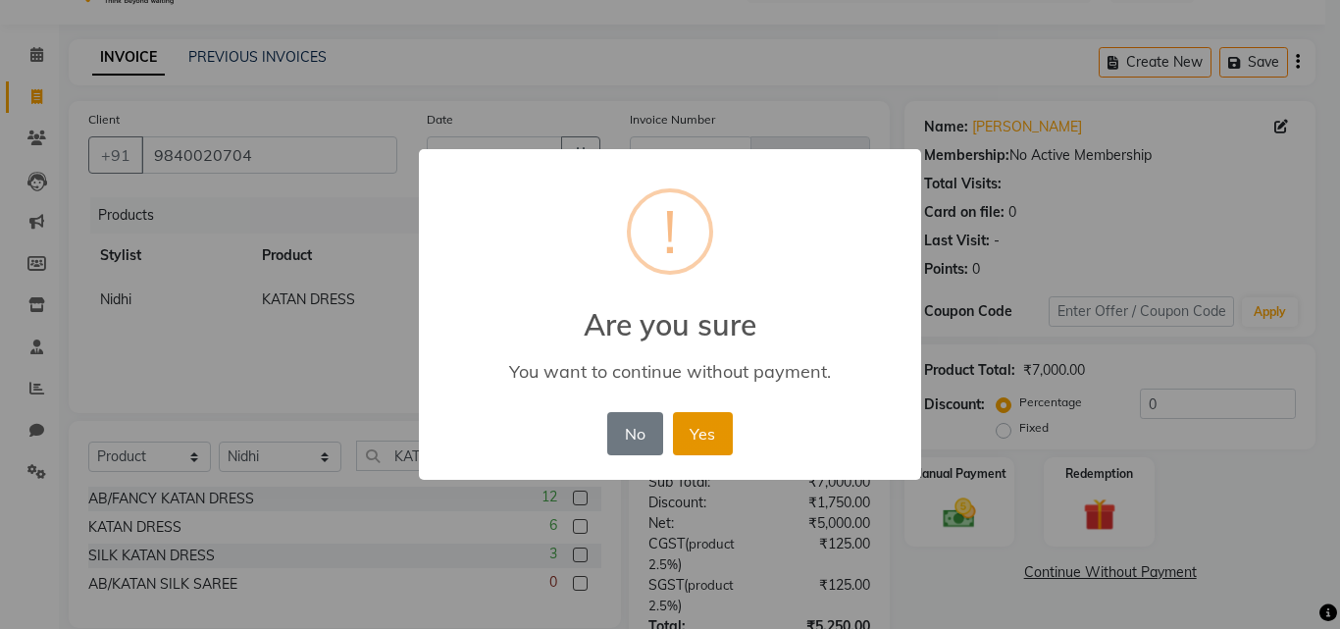
click at [686, 438] on button "Yes" at bounding box center [703, 433] width 60 height 43
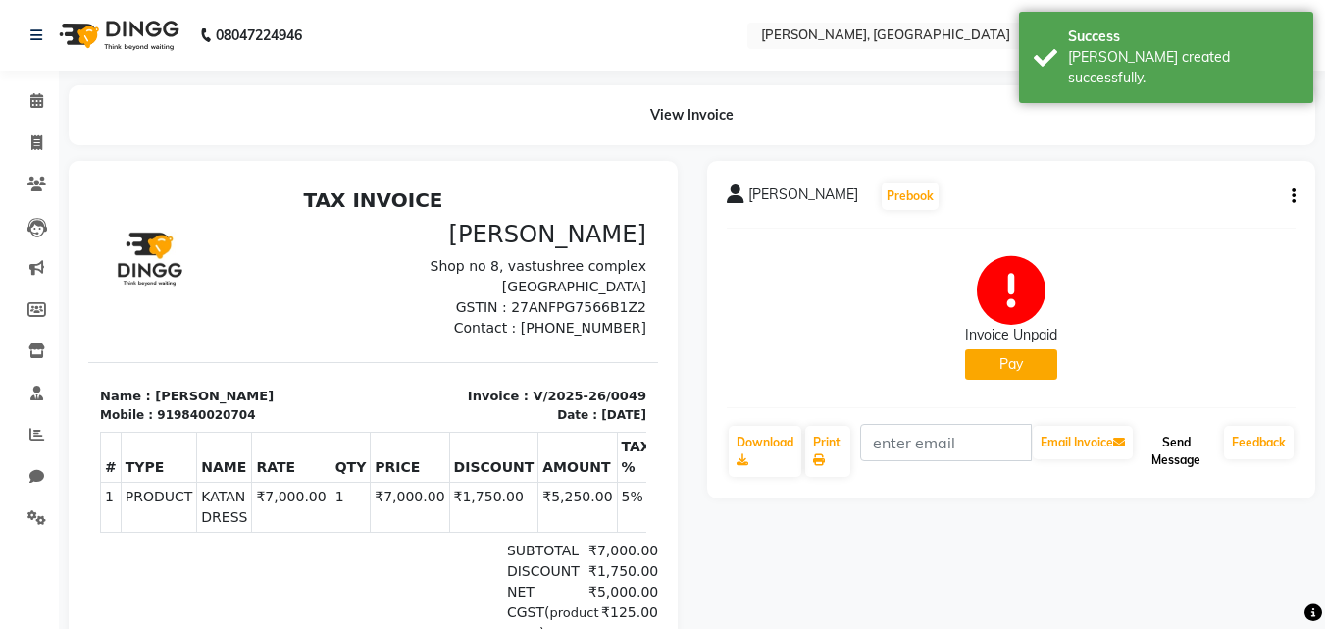
click at [1175, 457] on button "Send Message" at bounding box center [1176, 451] width 79 height 51
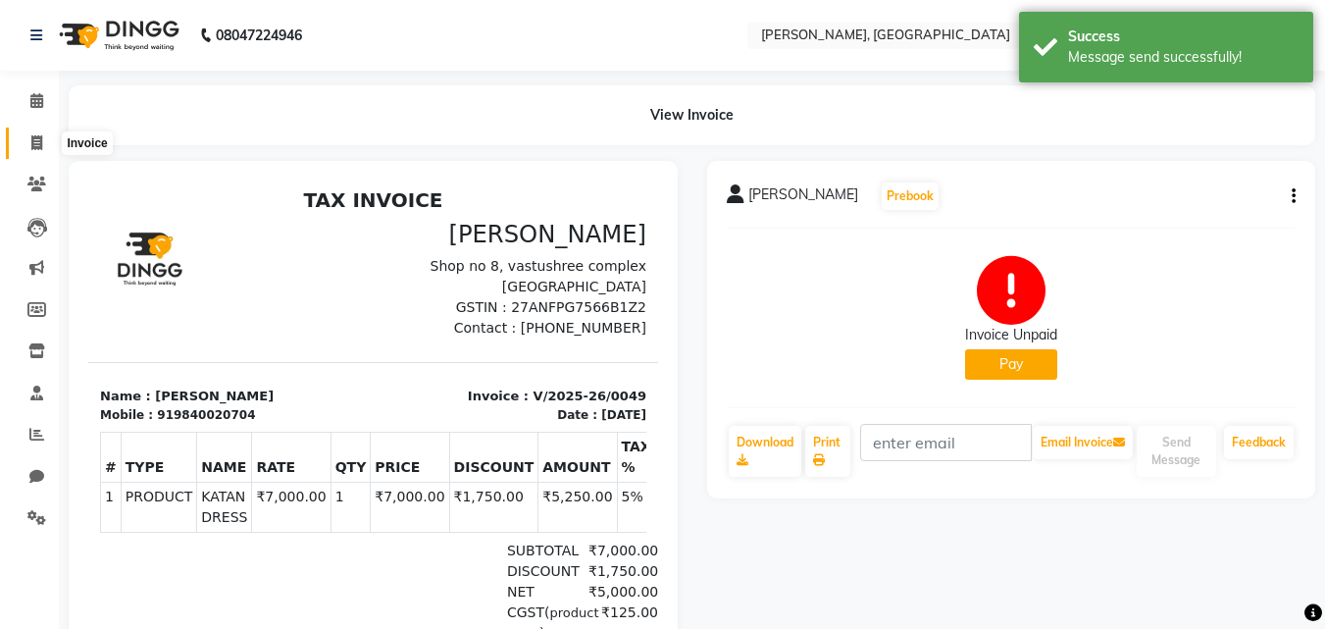
click at [33, 142] on icon at bounding box center [36, 142] width 11 height 15
select select "7874"
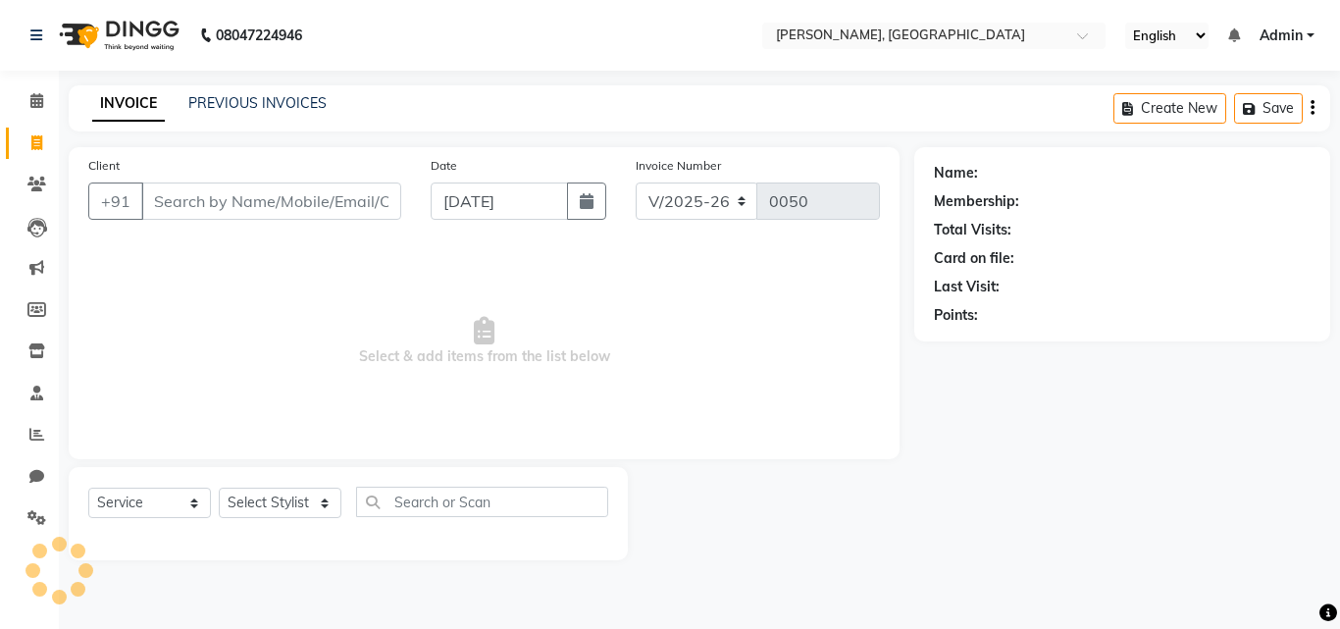
select select "product"
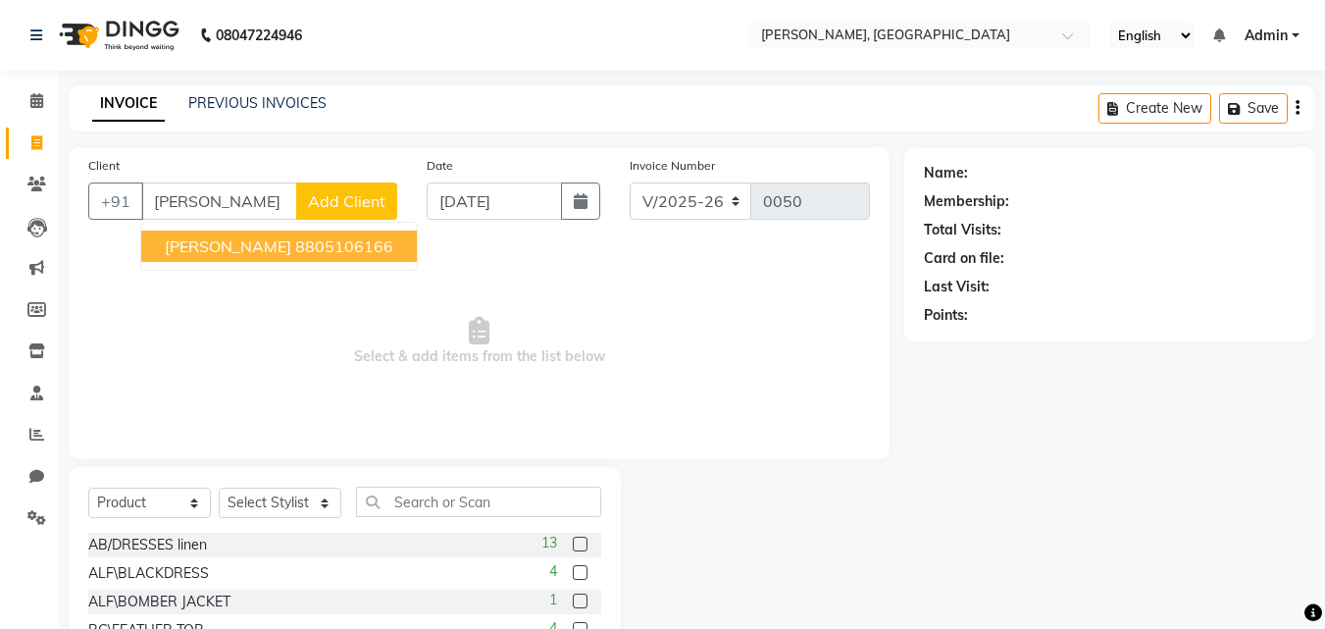
click at [221, 237] on span "[PERSON_NAME]" at bounding box center [228, 246] width 127 height 20
type input "8805106166"
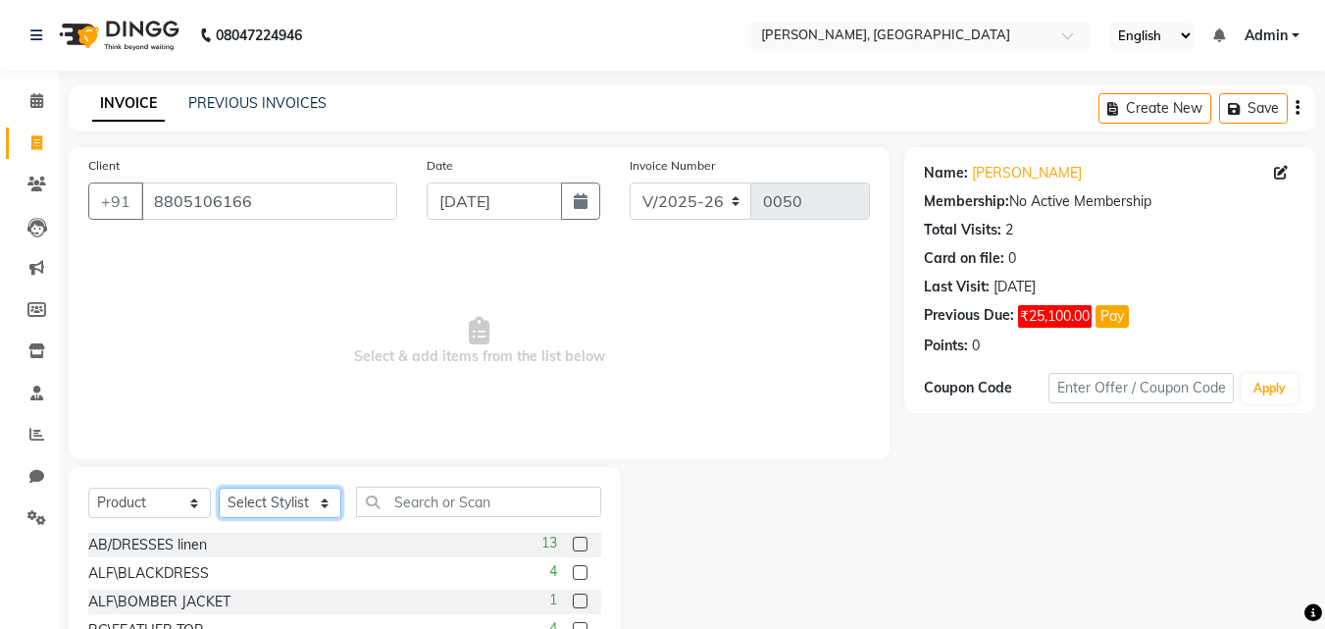
click at [320, 512] on select "Select Stylist [PERSON_NAME] [PERSON_NAME]" at bounding box center [280, 502] width 123 height 30
select select "71839"
click at [219, 487] on select "Select Stylist [PERSON_NAME] [PERSON_NAME]" at bounding box center [280, 502] width 123 height 30
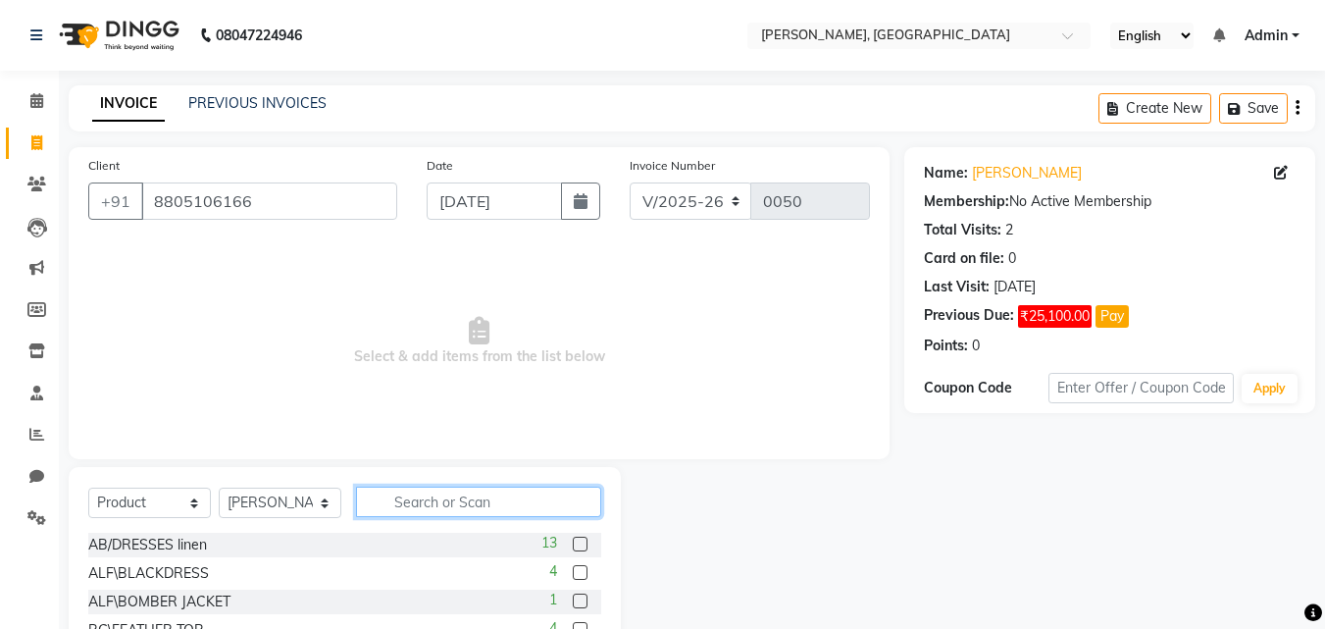
click at [482, 507] on input "text" at bounding box center [478, 501] width 245 height 30
type input "KATAN"
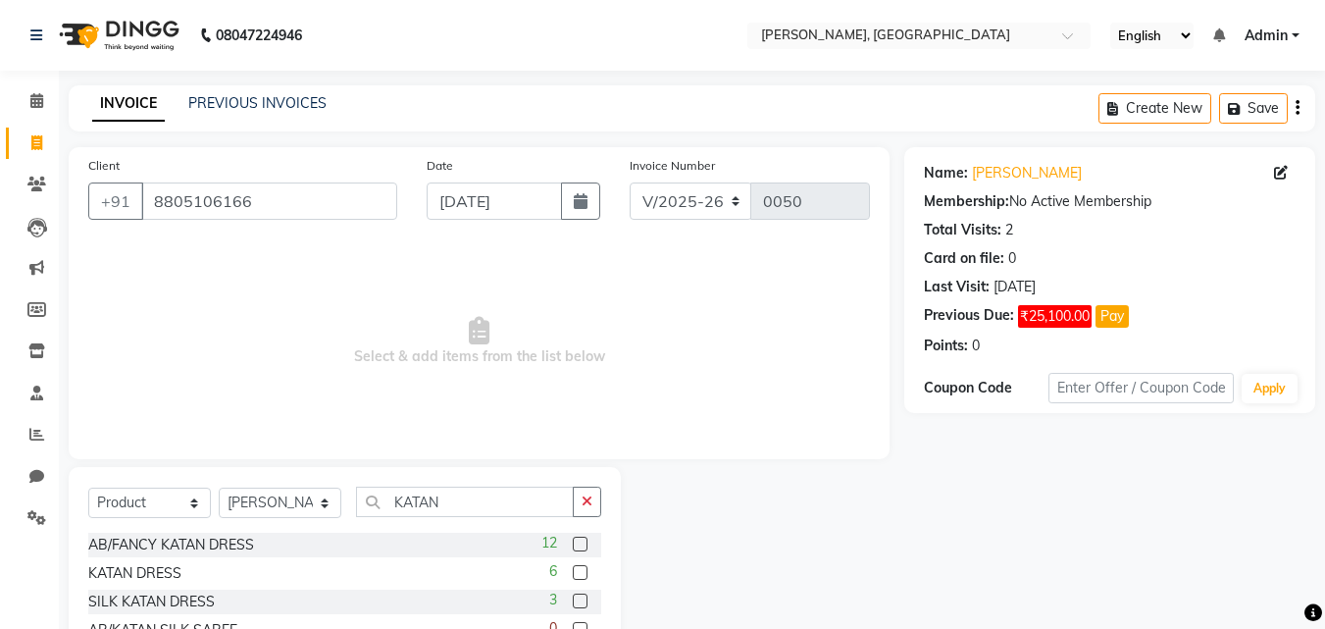
click at [578, 573] on label at bounding box center [580, 572] width 15 height 15
click at [578, 573] on input "checkbox" at bounding box center [579, 573] width 13 height 13
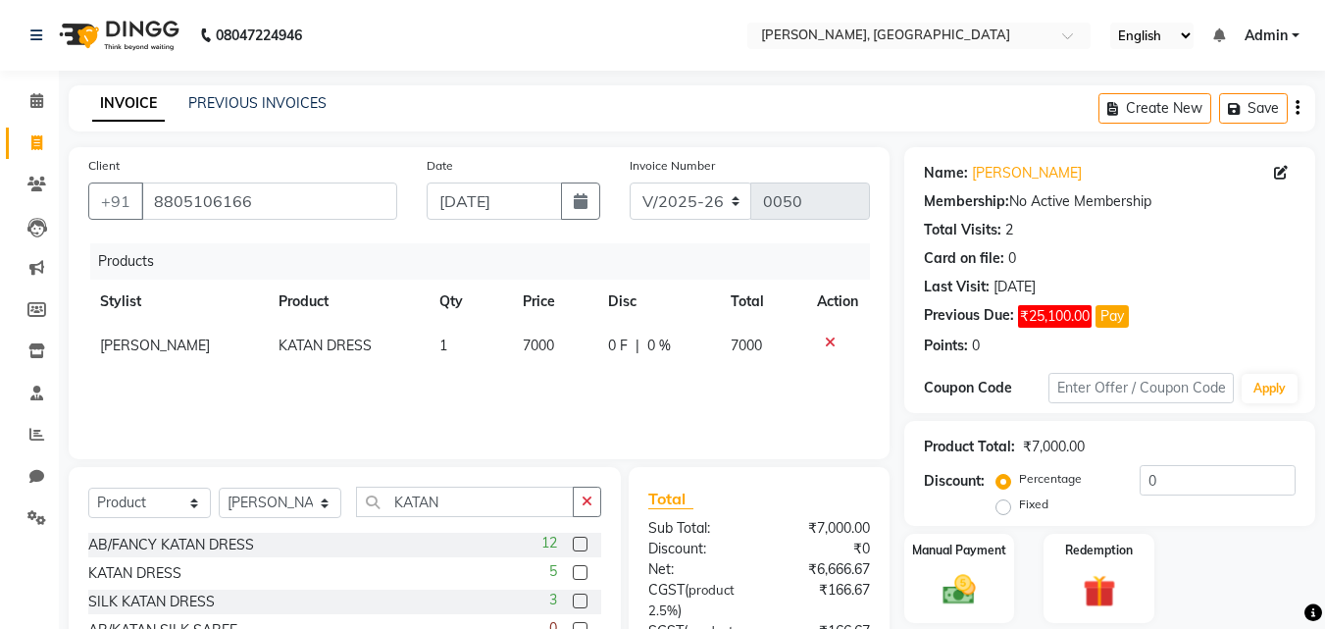
click at [578, 573] on label at bounding box center [580, 572] width 15 height 15
click at [578, 573] on input "checkbox" at bounding box center [579, 573] width 13 height 13
checkbox input "false"
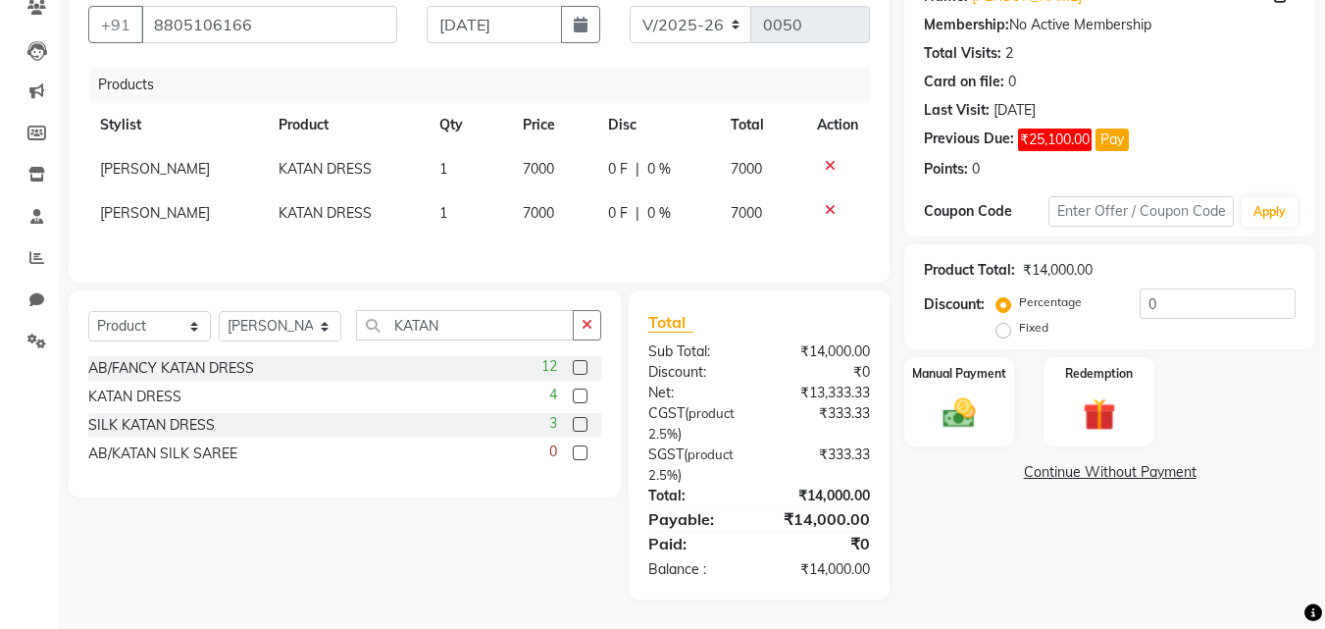
scroll to position [179, 0]
click at [1145, 473] on link "Continue Without Payment" at bounding box center [1109, 472] width 403 height 21
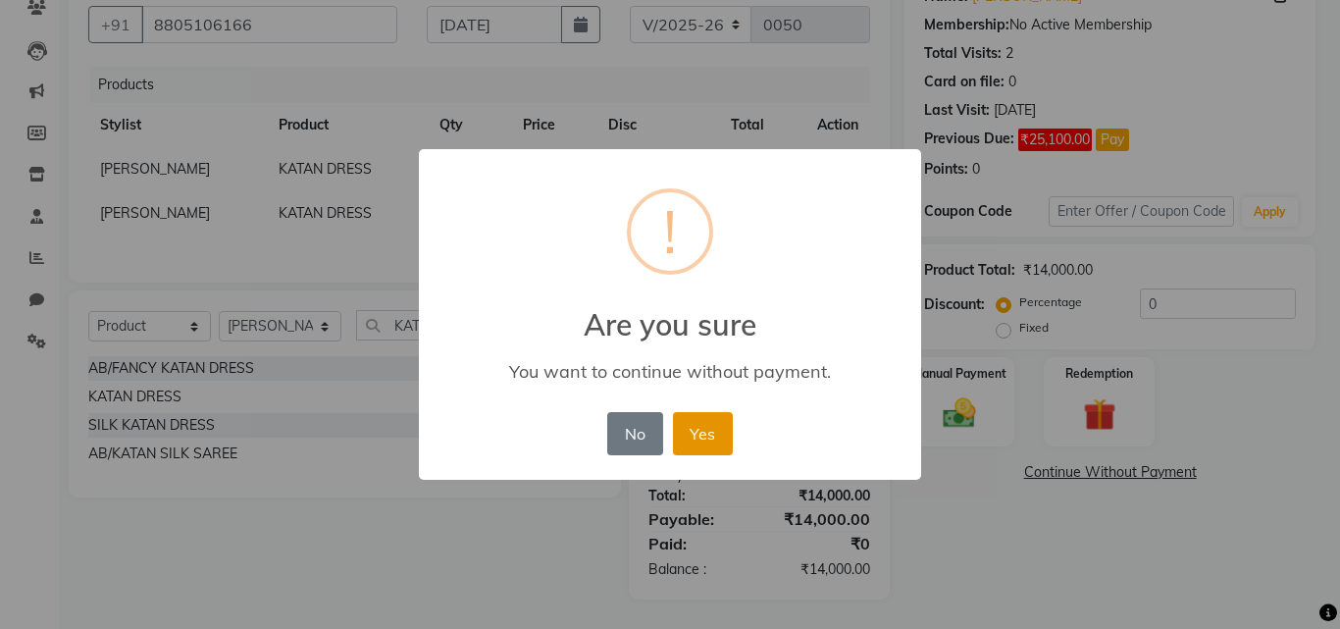
click at [692, 419] on button "Yes" at bounding box center [703, 433] width 60 height 43
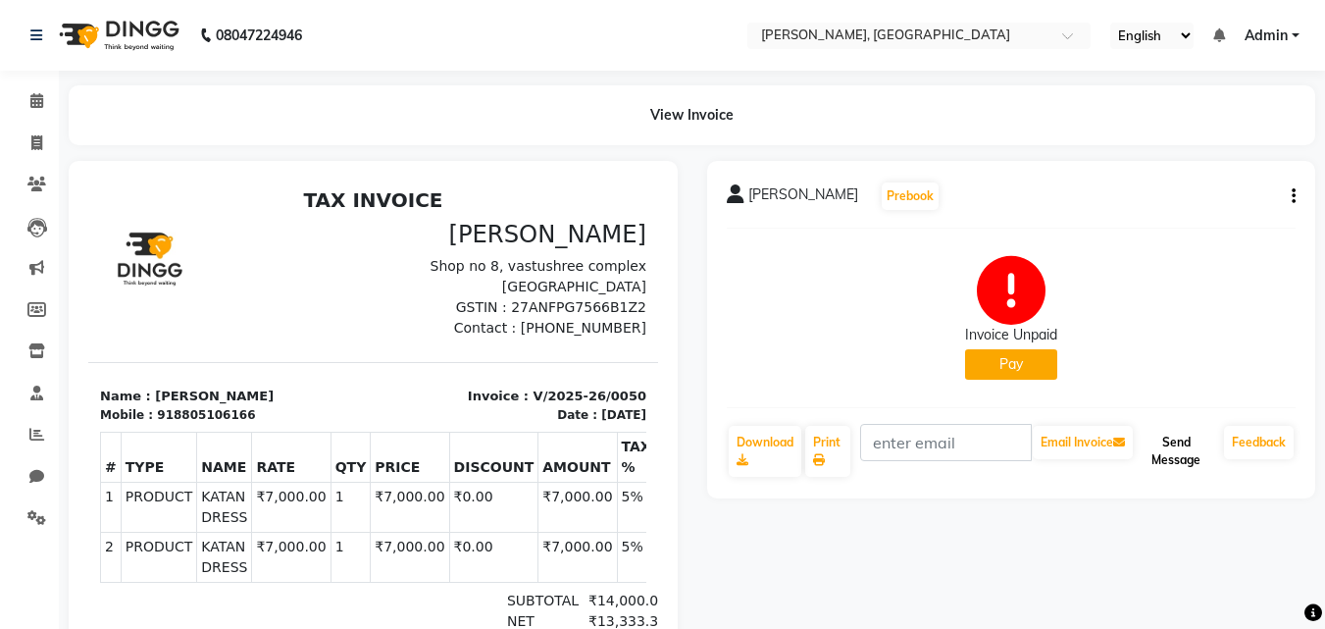
click at [1162, 444] on button "Send Message" at bounding box center [1176, 451] width 79 height 51
